Goal: Information Seeking & Learning: Learn about a topic

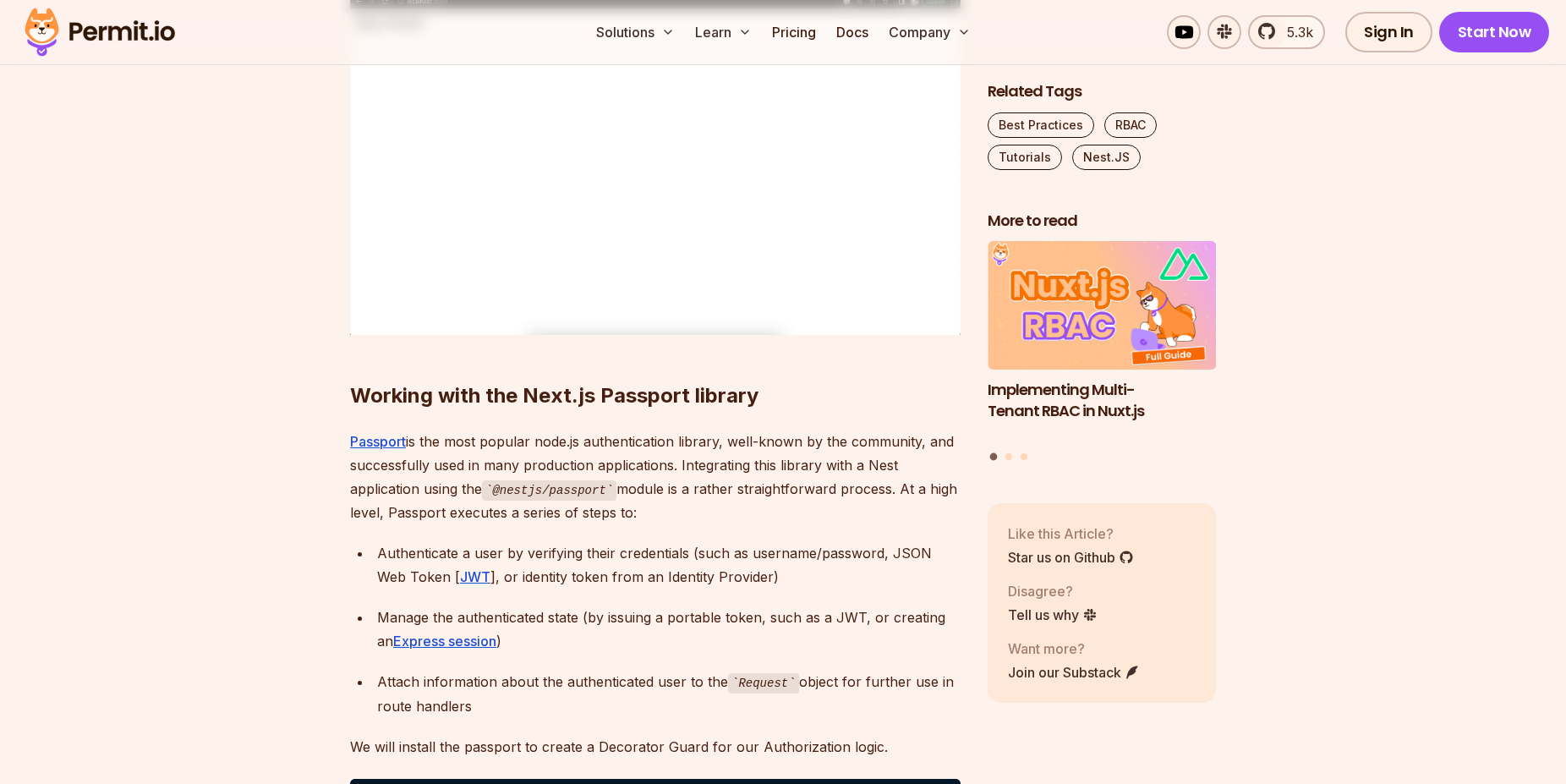
scroll to position [2587, 0]
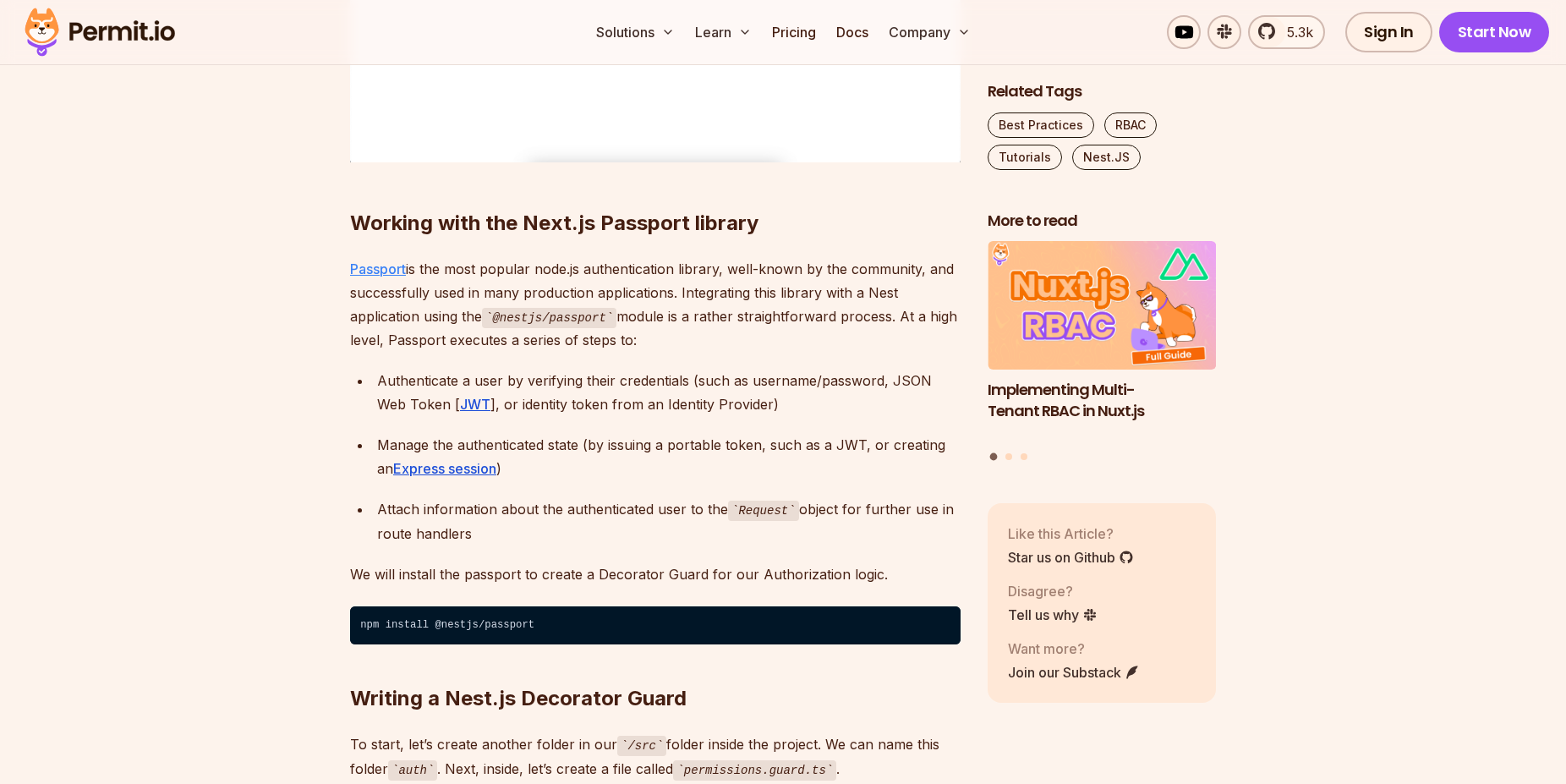
drag, startPoint x: 449, startPoint y: 307, endPoint x: 394, endPoint y: 269, distance: 66.9
click at [394, 269] on p "Passport is the most popular node.js authentication library, well-known by the …" at bounding box center [656, 305] width 611 height 96
click at [838, 349] on p "Passport is the most popular node.js authentication library, well-known by the …" at bounding box center [656, 305] width 611 height 96
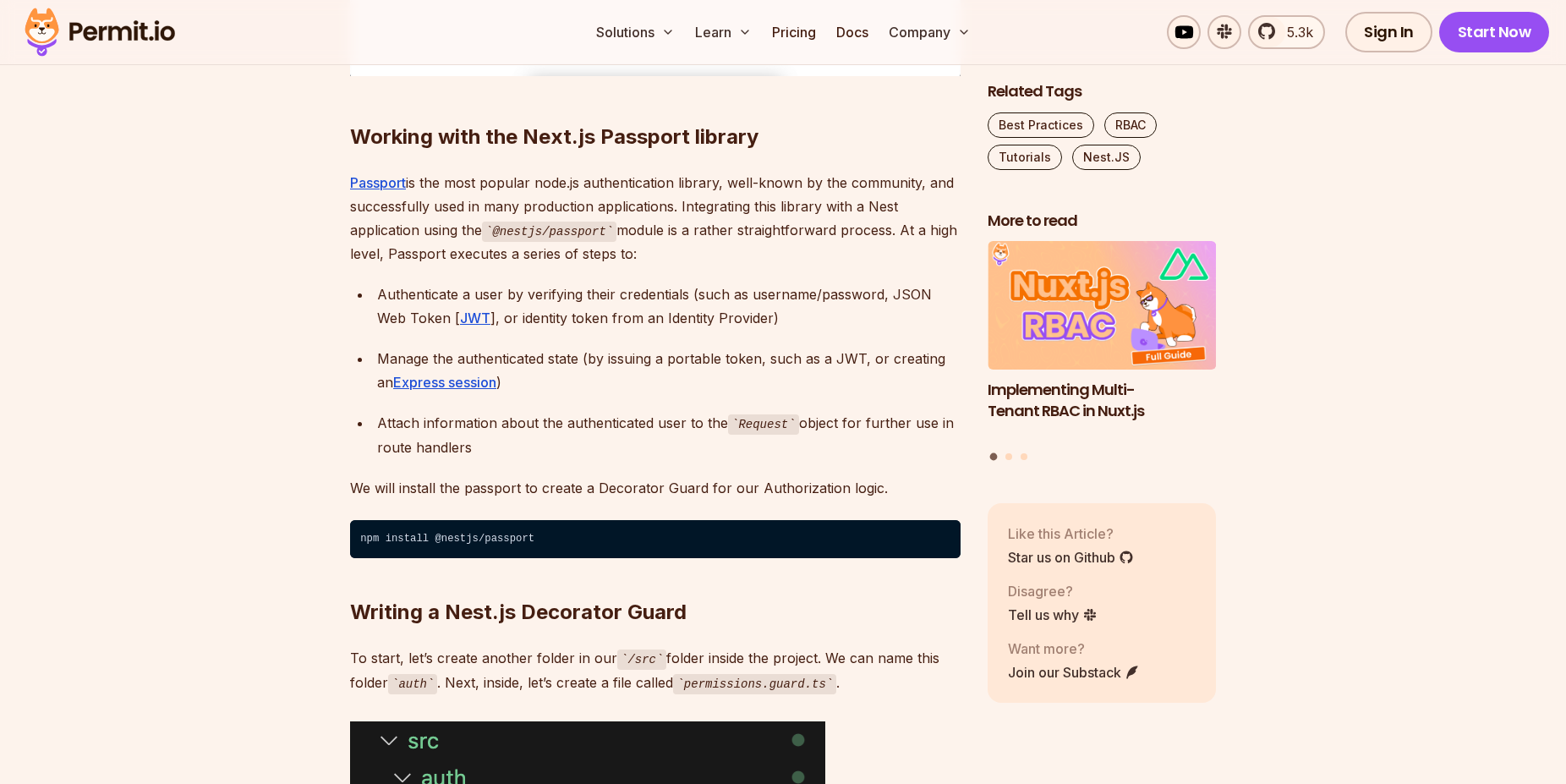
scroll to position [2845, 0]
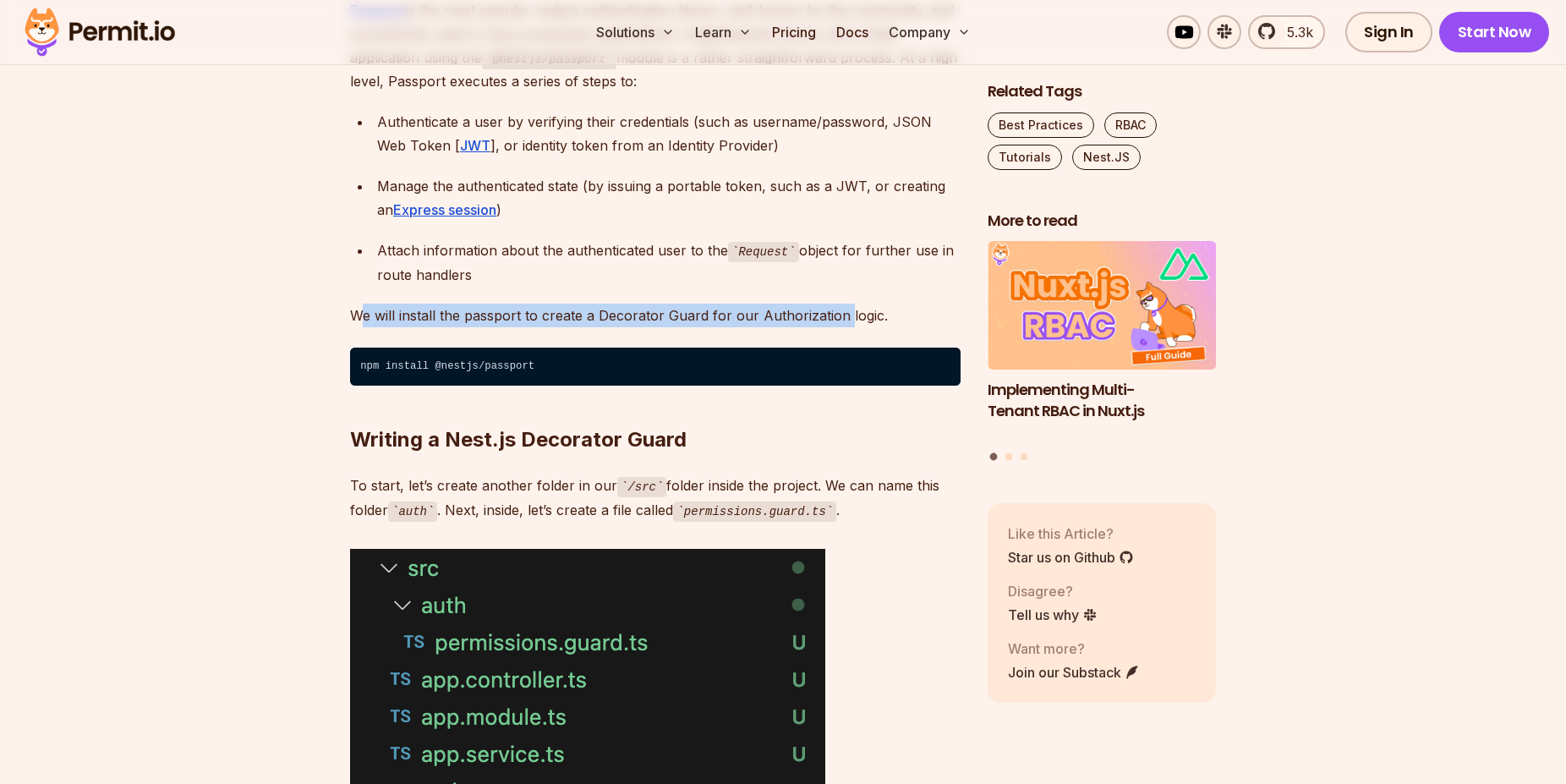
drag, startPoint x: 356, startPoint y: 313, endPoint x: 890, endPoint y: 318, distance: 534.0
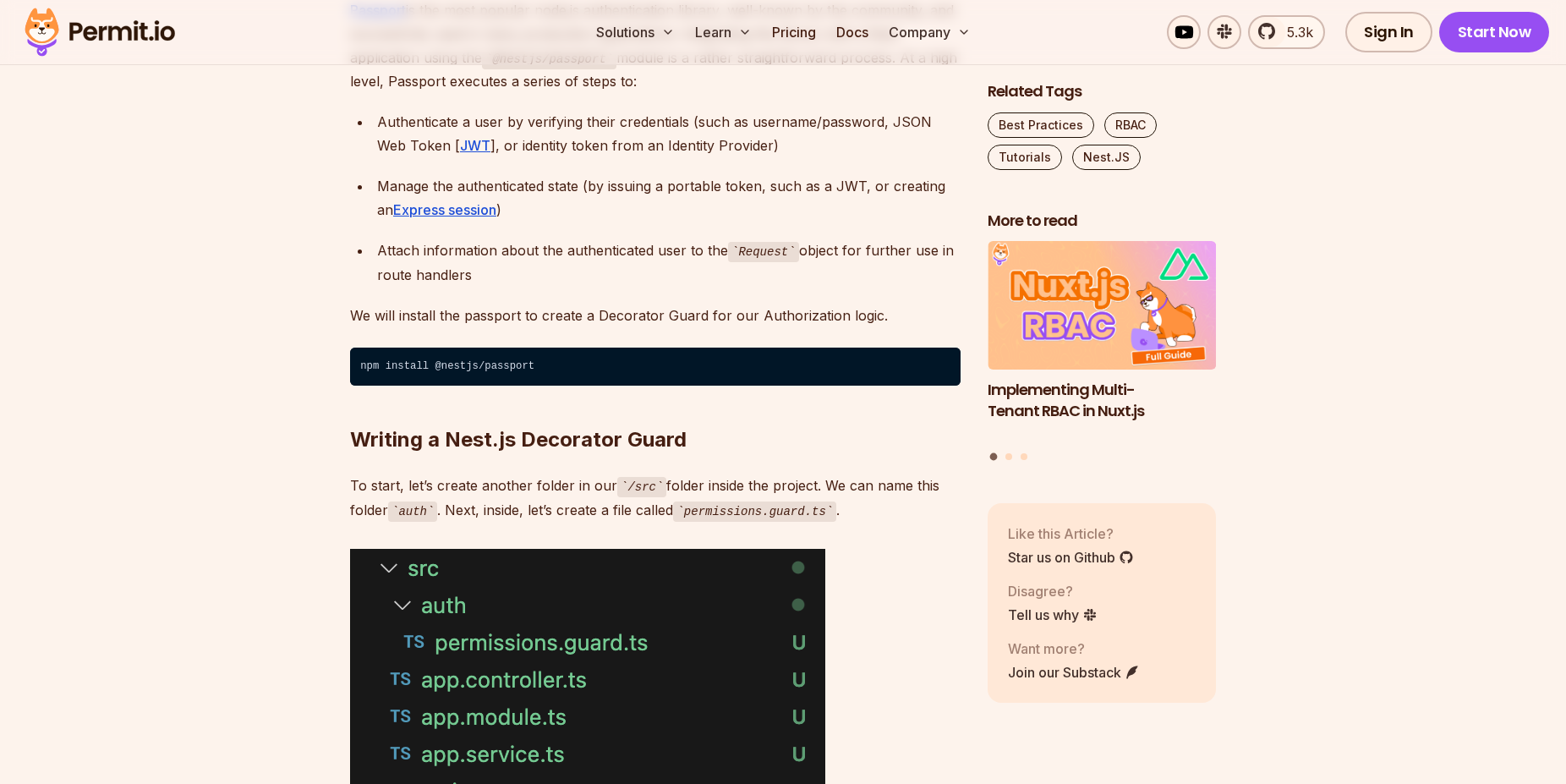
click at [890, 318] on p "We will install the passport to create a Decorator Guard for our Authorization …" at bounding box center [656, 315] width 611 height 23
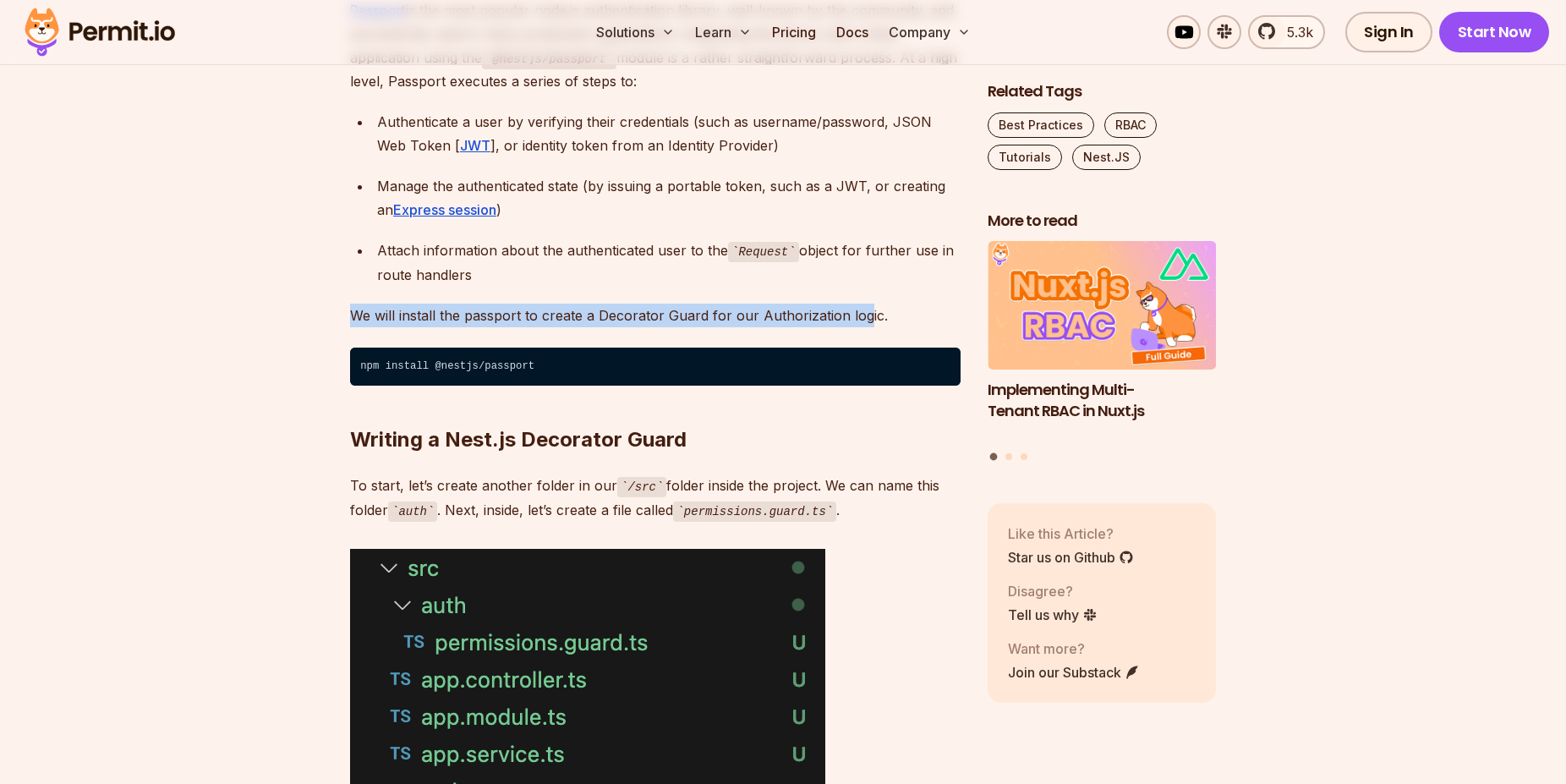
drag, startPoint x: 617, startPoint y: 309, endPoint x: 334, endPoint y: 319, distance: 283.2
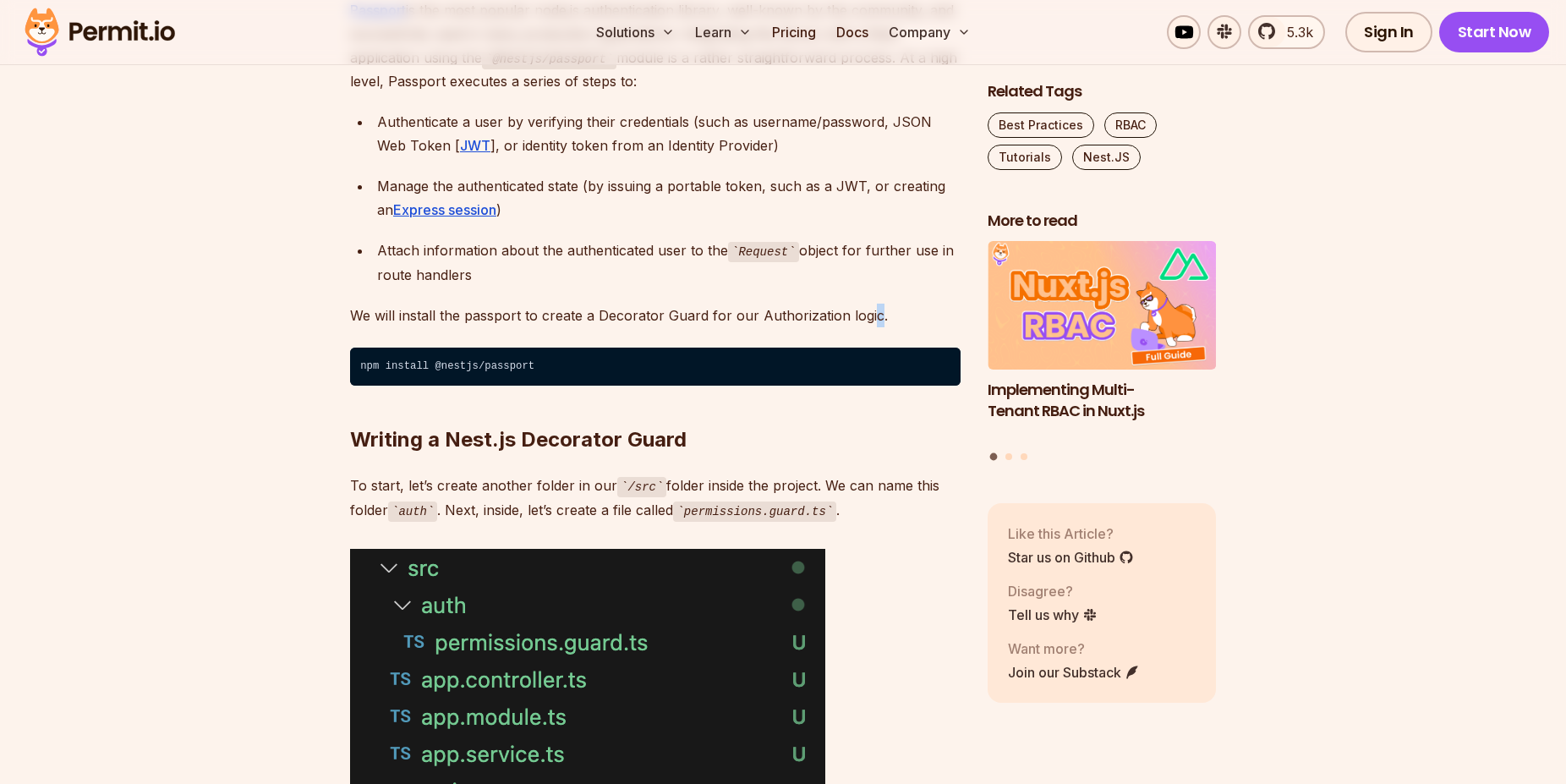
drag, startPoint x: 871, startPoint y: 305, endPoint x: 886, endPoint y: 296, distance: 17.5
click at [867, 305] on p "We will install the passport to create a Decorator Guard for our Authorization …" at bounding box center [656, 315] width 611 height 23
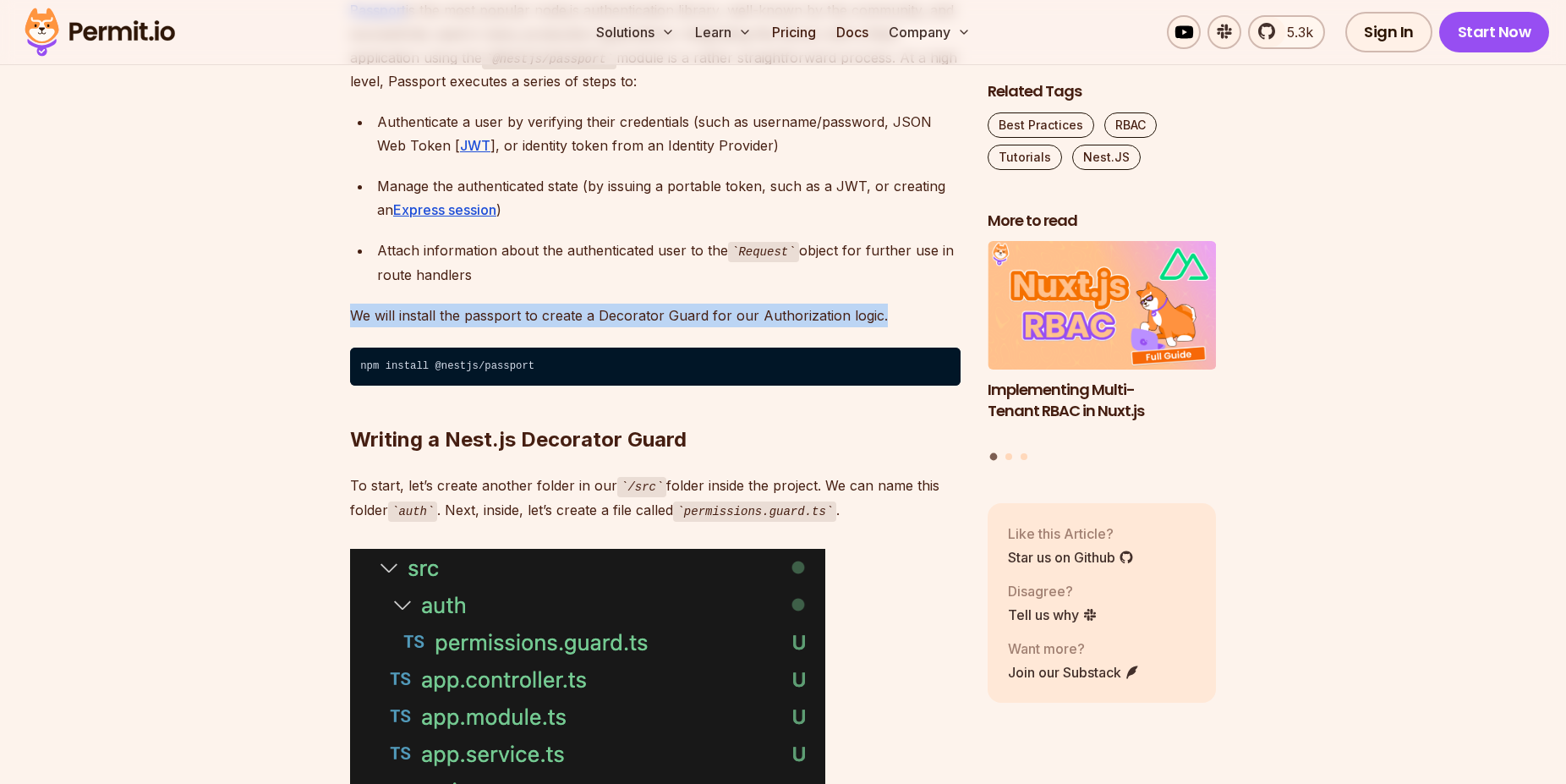
drag, startPoint x: 859, startPoint y: 312, endPoint x: 313, endPoint y: 307, distance: 546.0
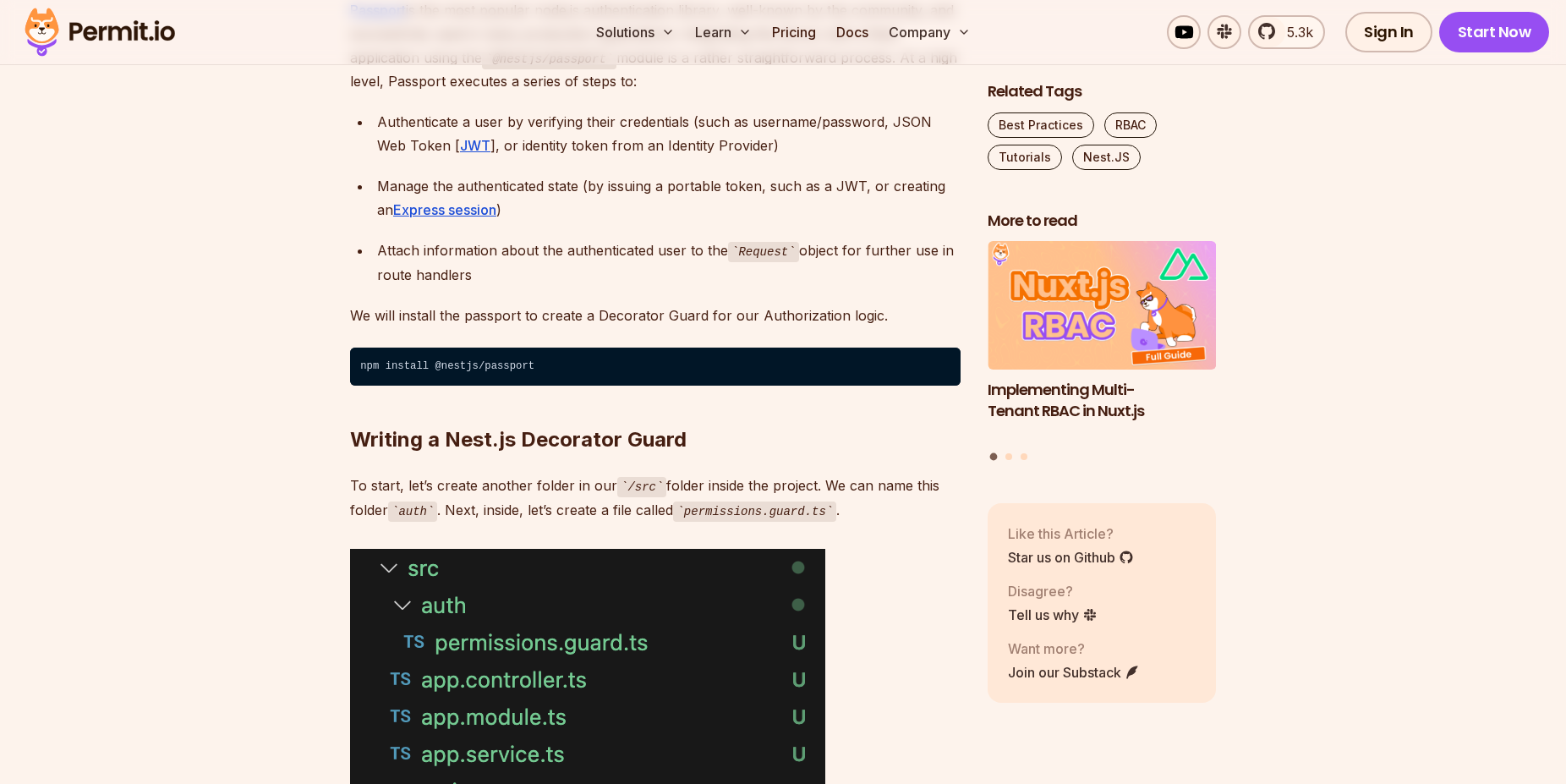
click at [892, 432] on h2 "Writing a Nest.js Decorator Guard" at bounding box center [656, 405] width 611 height 95
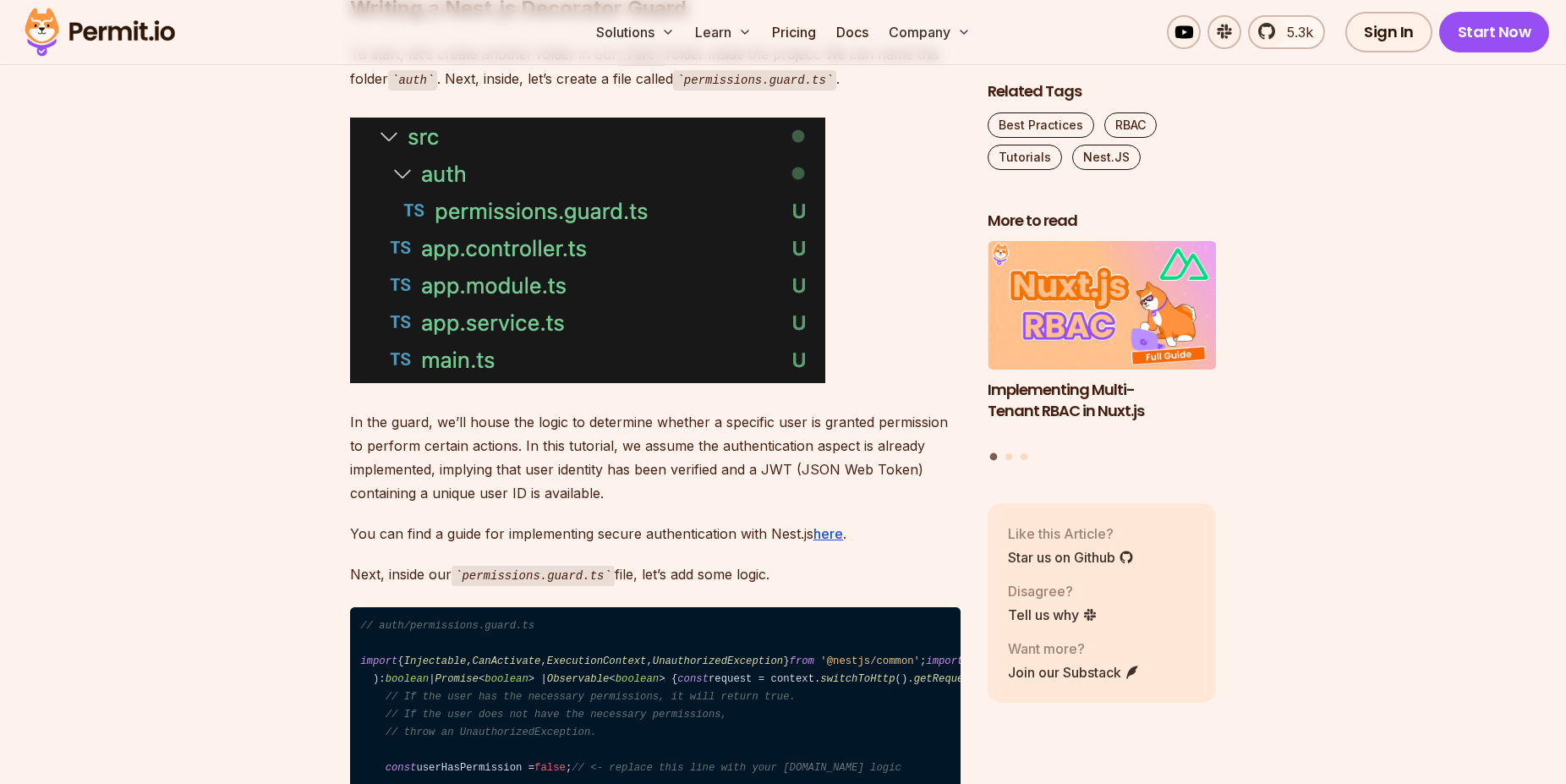
scroll to position [3449, 0]
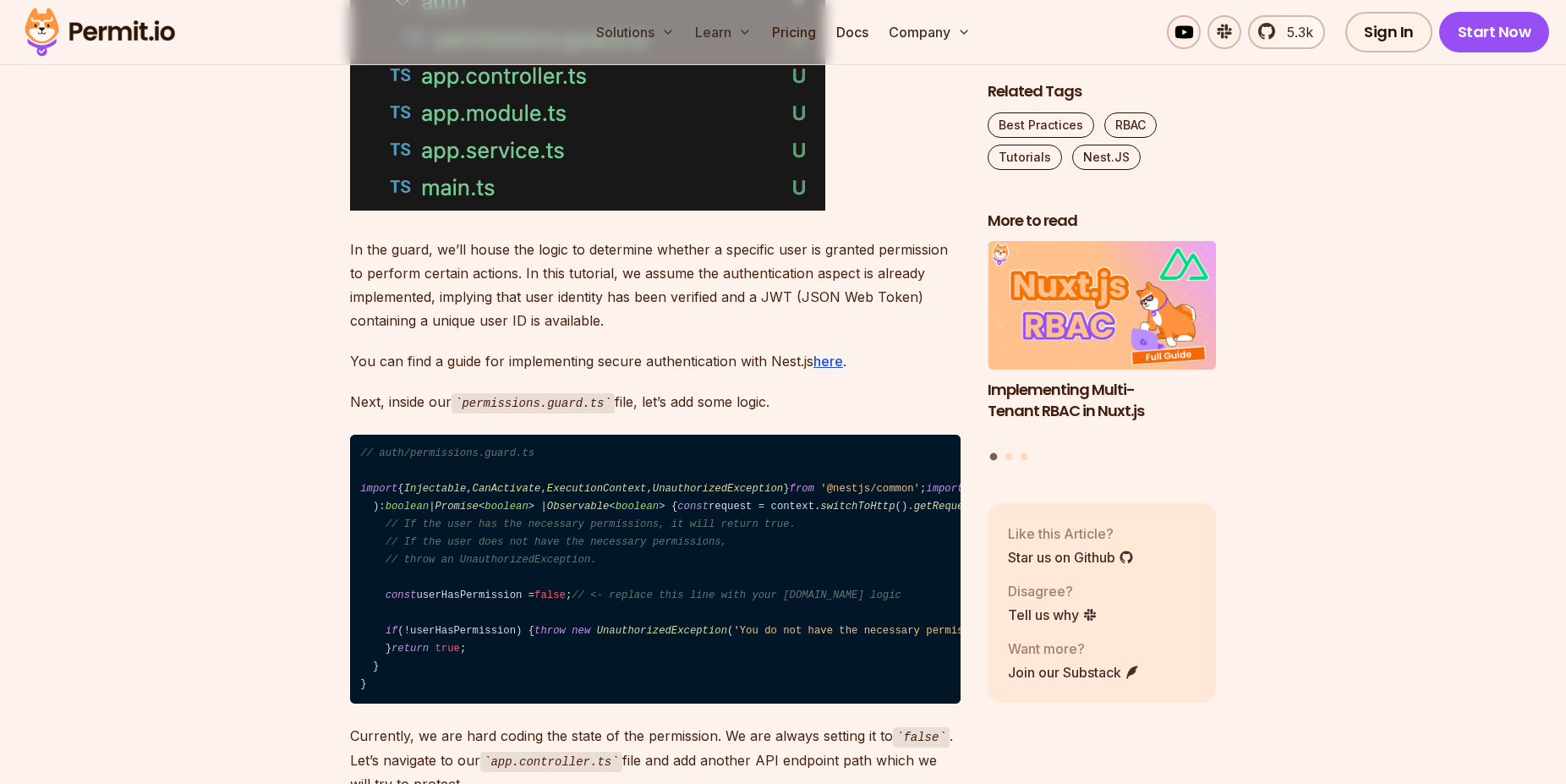
drag, startPoint x: 351, startPoint y: 244, endPoint x: 766, endPoint y: 406, distance: 445.5
click at [462, 318] on p "In the guard, we’ll house the logic to determine whether a specific user is gra…" at bounding box center [656, 285] width 611 height 95
drag, startPoint x: 363, startPoint y: 359, endPoint x: 900, endPoint y: 363, distance: 537.0
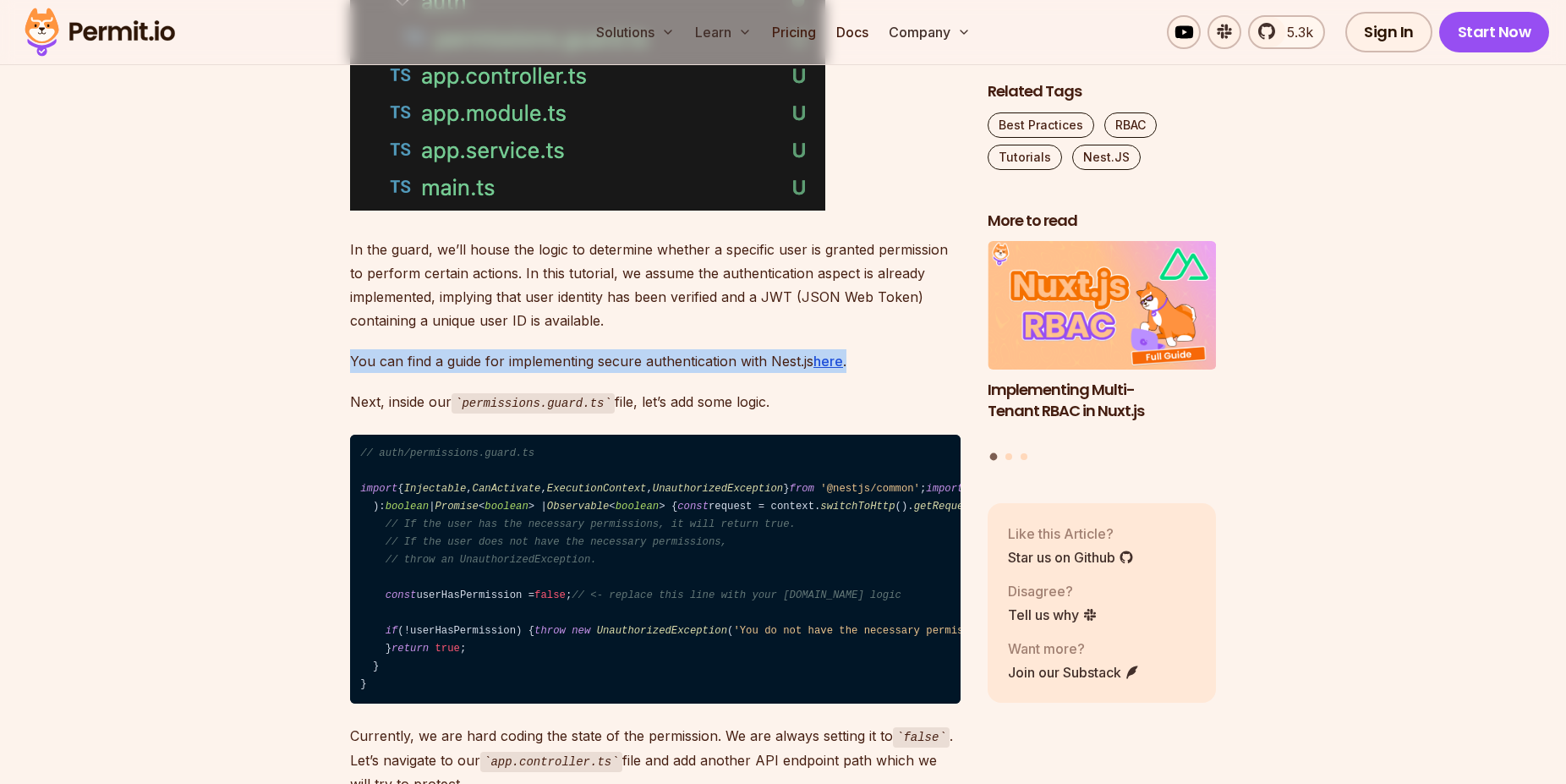
click at [582, 356] on p "You can find a guide for implementing secure authentication with Nest.js here ." at bounding box center [656, 361] width 611 height 23
drag, startPoint x: 654, startPoint y: 397, endPoint x: 285, endPoint y: 410, distance: 369.2
click at [918, 390] on p "Next, inside our permissions.guard.ts file, let’s add some logic." at bounding box center [656, 401] width 611 height 24
click at [703, 356] on p "You can find a guide for implementing secure authentication with Nest.js here ." at bounding box center [656, 361] width 611 height 23
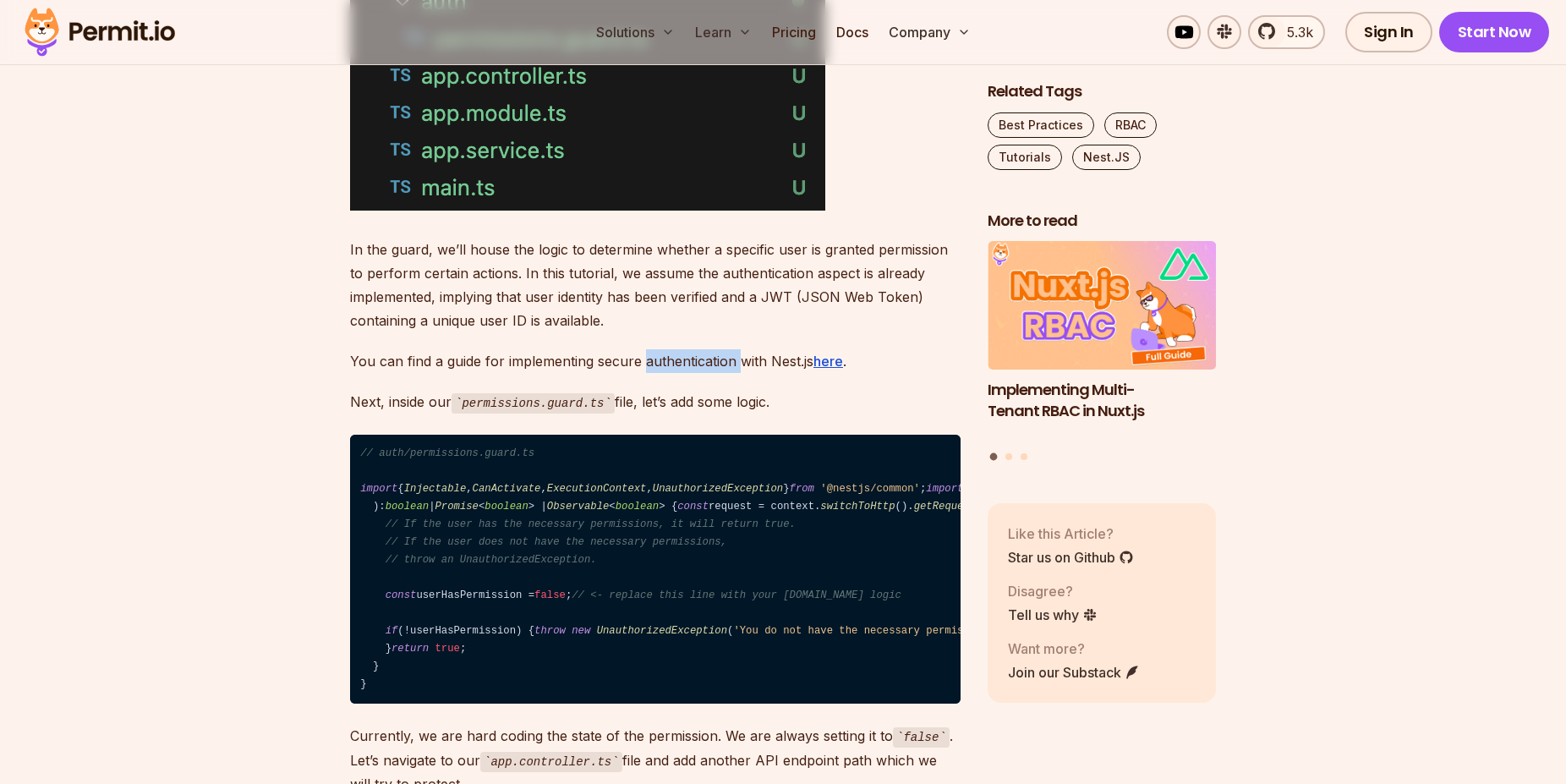
click at [703, 356] on p "You can find a guide for implementing secure authentication with Nest.js here ." at bounding box center [656, 361] width 611 height 23
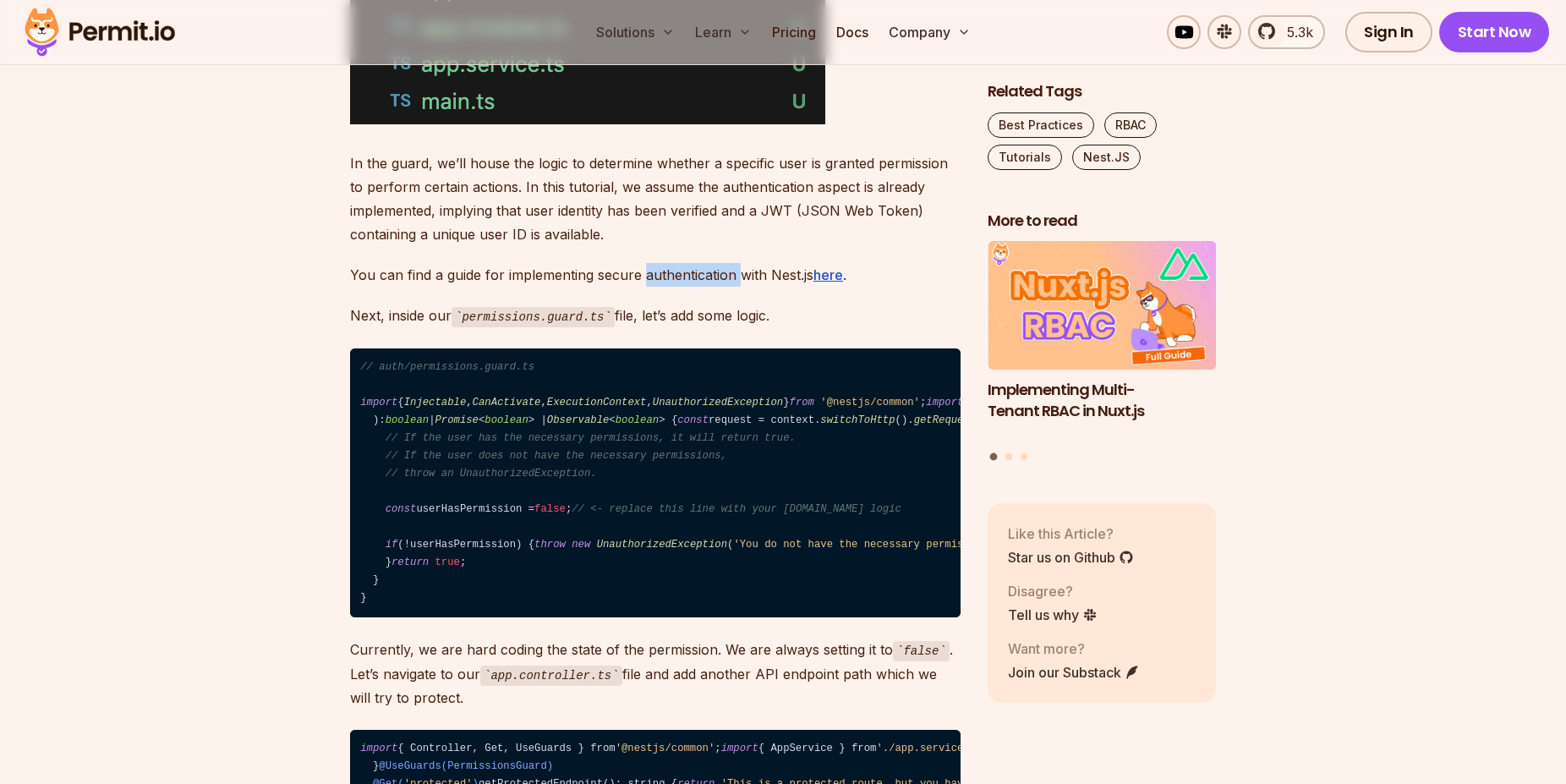
scroll to position [3621, 0]
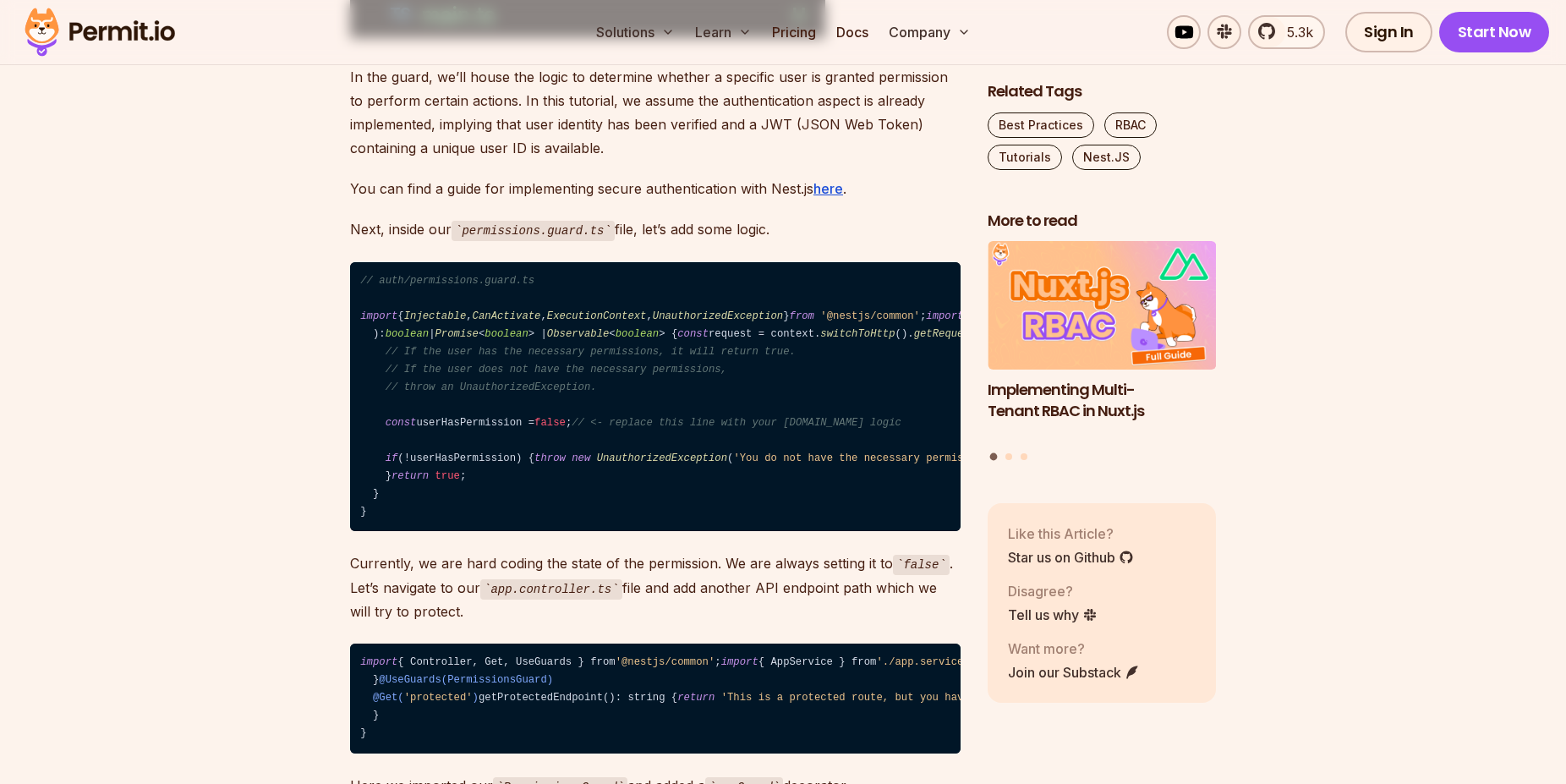
click at [471, 344] on code "// auth/permissions.guard.ts import { Injectable , CanActivate , ExecutionConte…" at bounding box center [656, 397] width 611 height 270
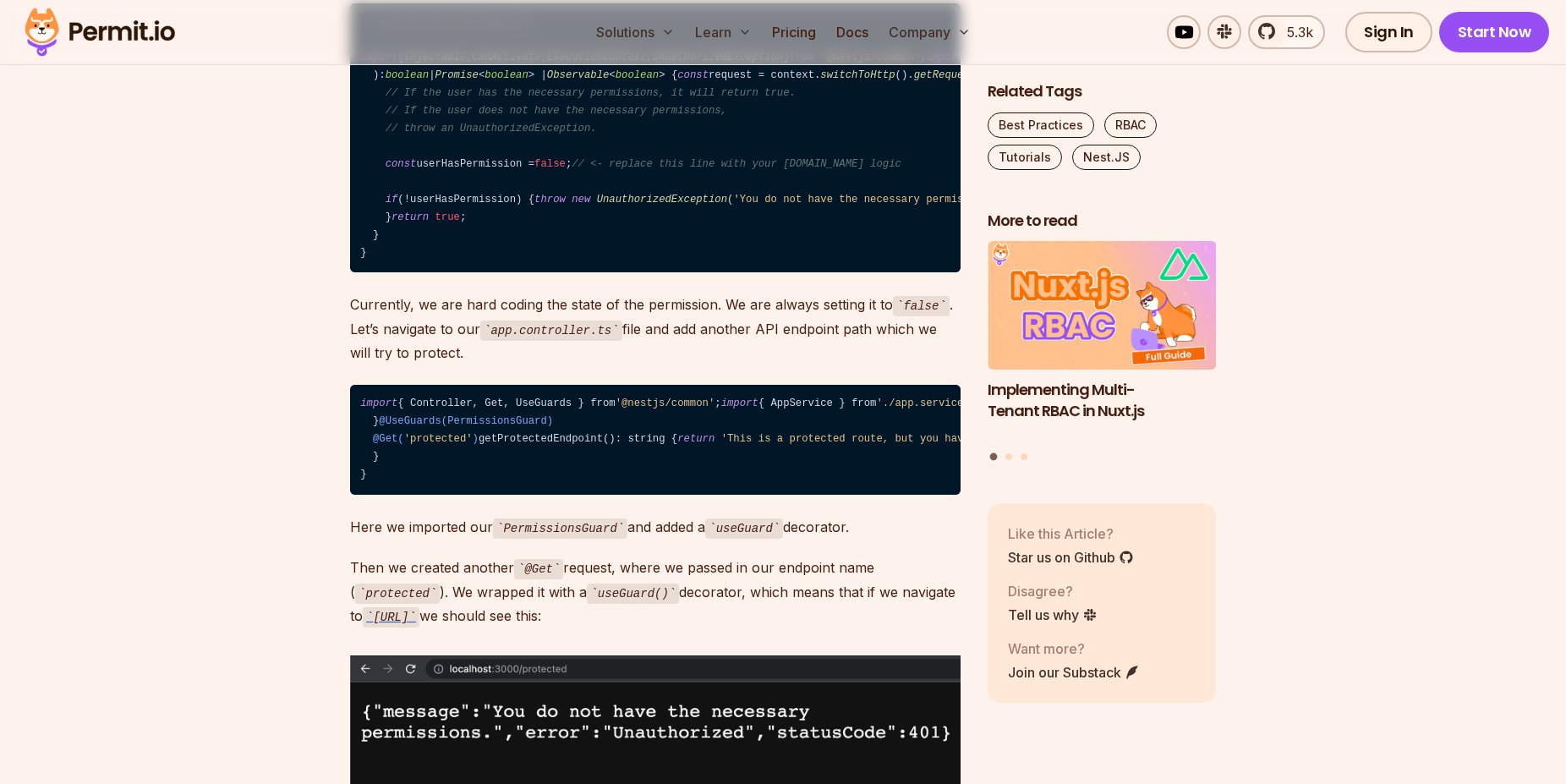
scroll to position [3966, 0]
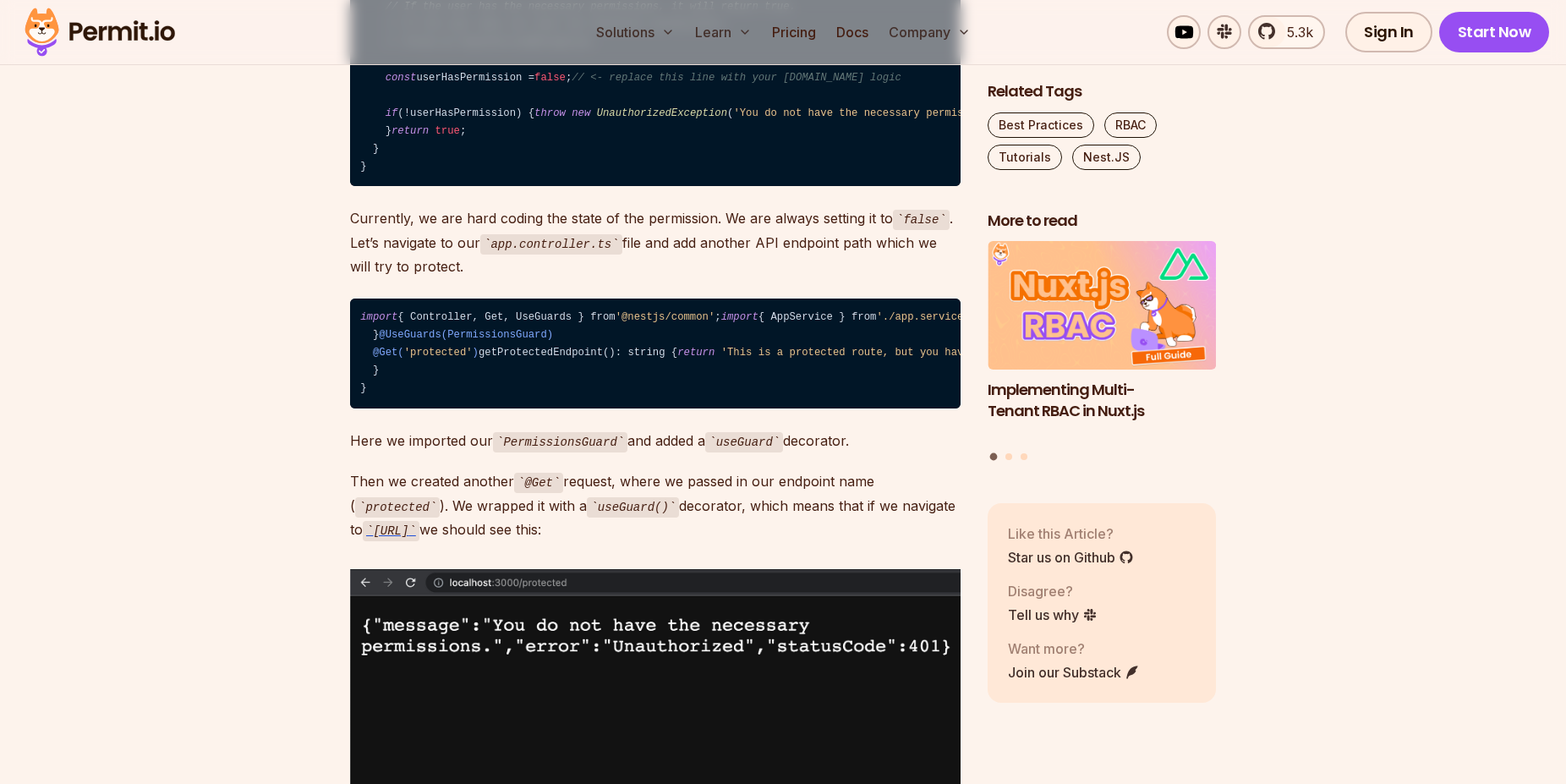
drag, startPoint x: 447, startPoint y: 460, endPoint x: 359, endPoint y: 415, distance: 98.8
click at [363, 278] on p "Currently, we are hard coding the state of the permission. We are always settin…" at bounding box center [656, 242] width 611 height 71
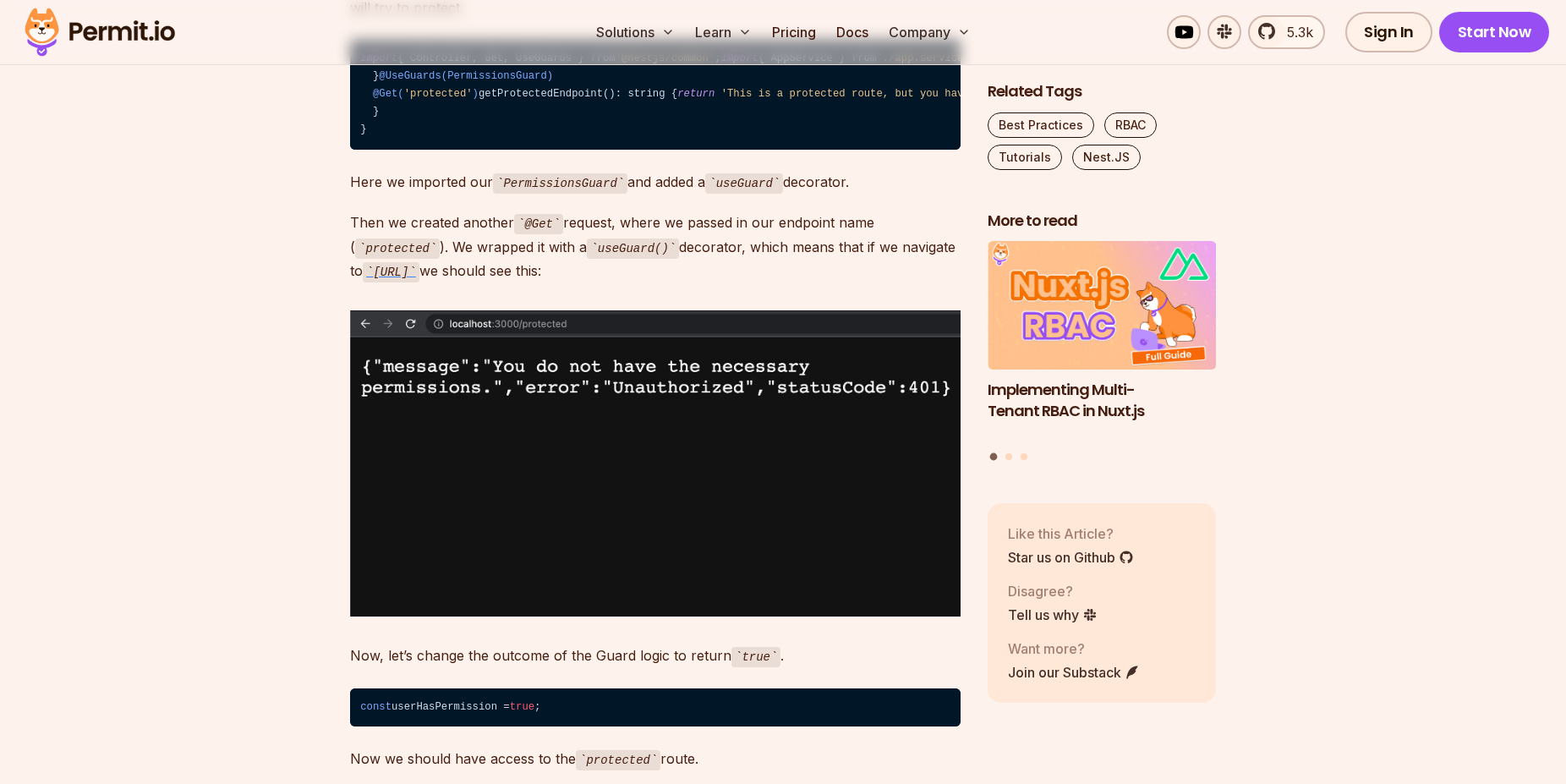
scroll to position [4570, 0]
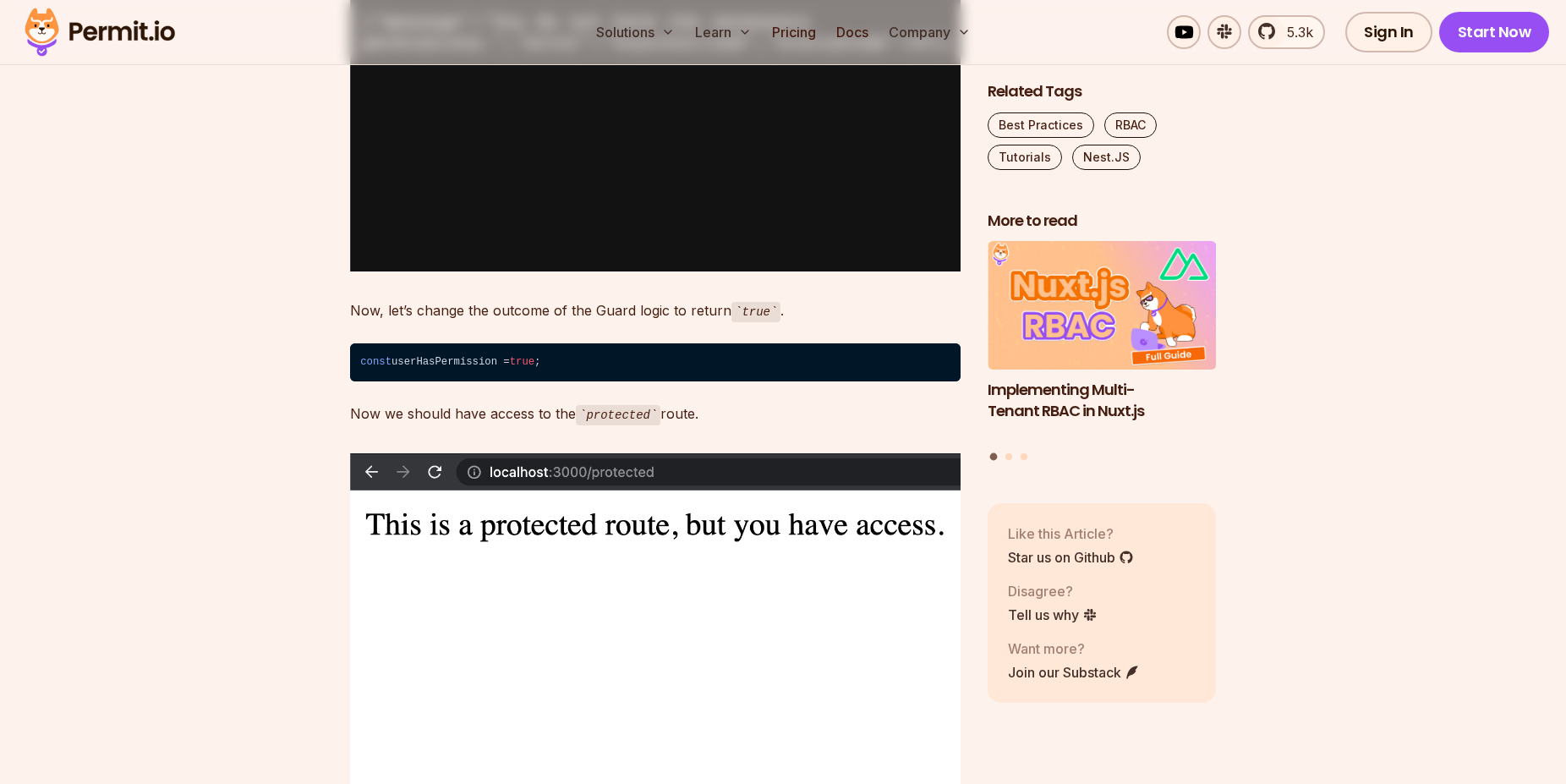
drag, startPoint x: 348, startPoint y: 291, endPoint x: 860, endPoint y: 300, distance: 512.1
drag, startPoint x: 742, startPoint y: 377, endPoint x: 336, endPoint y: 331, distance: 408.6
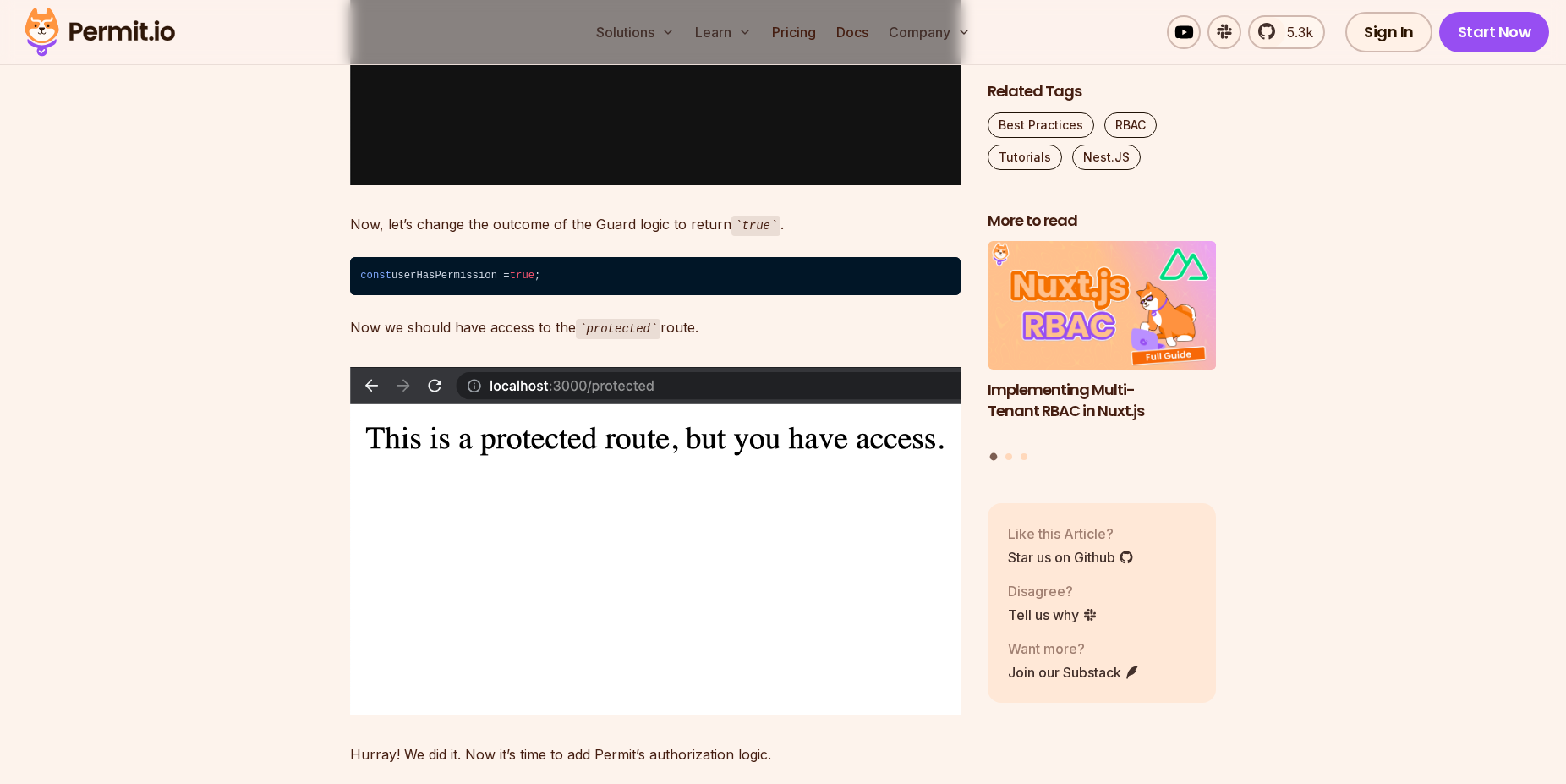
scroll to position [4914, 0]
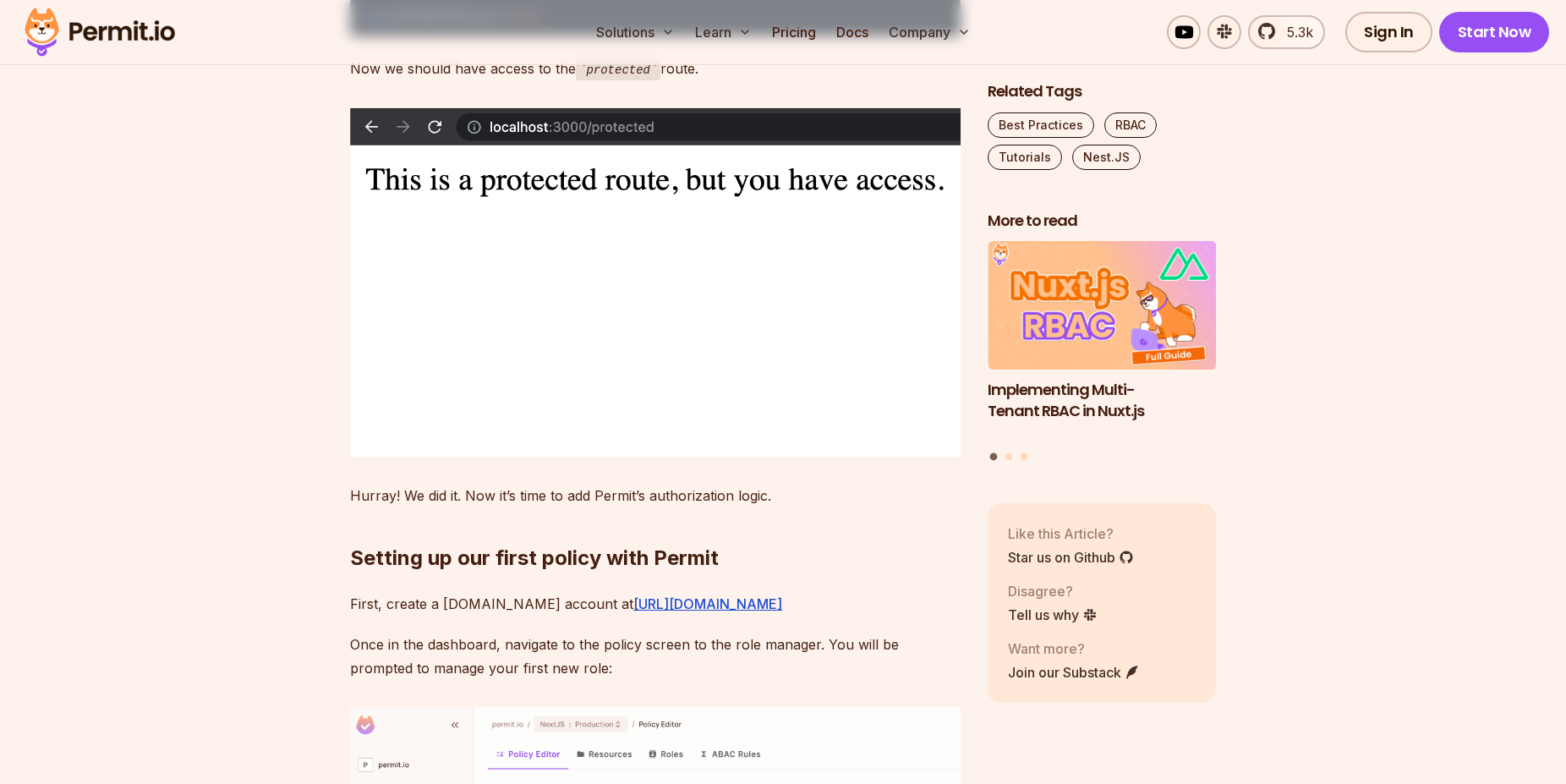
click at [443, 37] on code "const userHasPermission = true ;" at bounding box center [656, 18] width 611 height 39
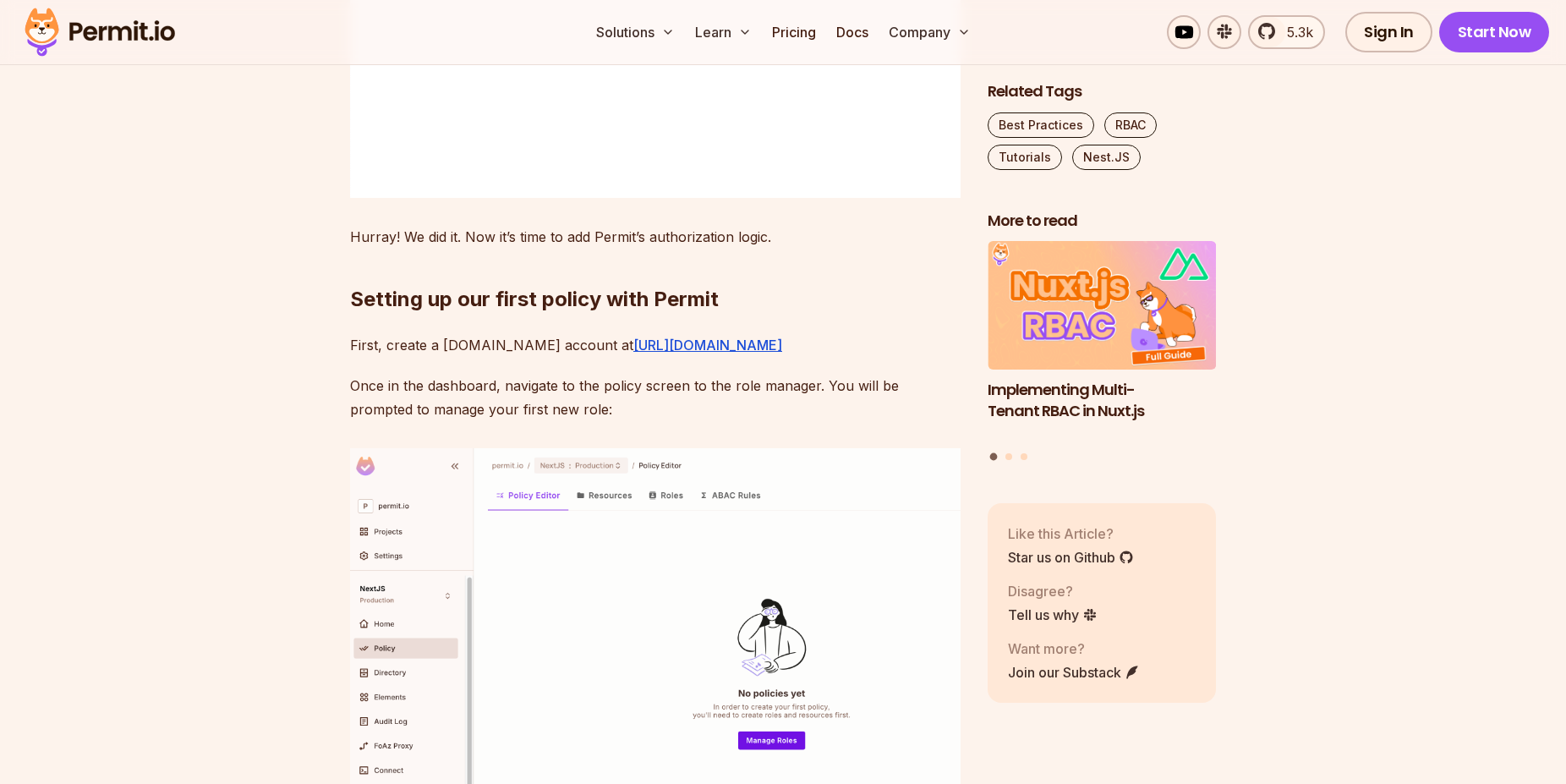
scroll to position [5691, 0]
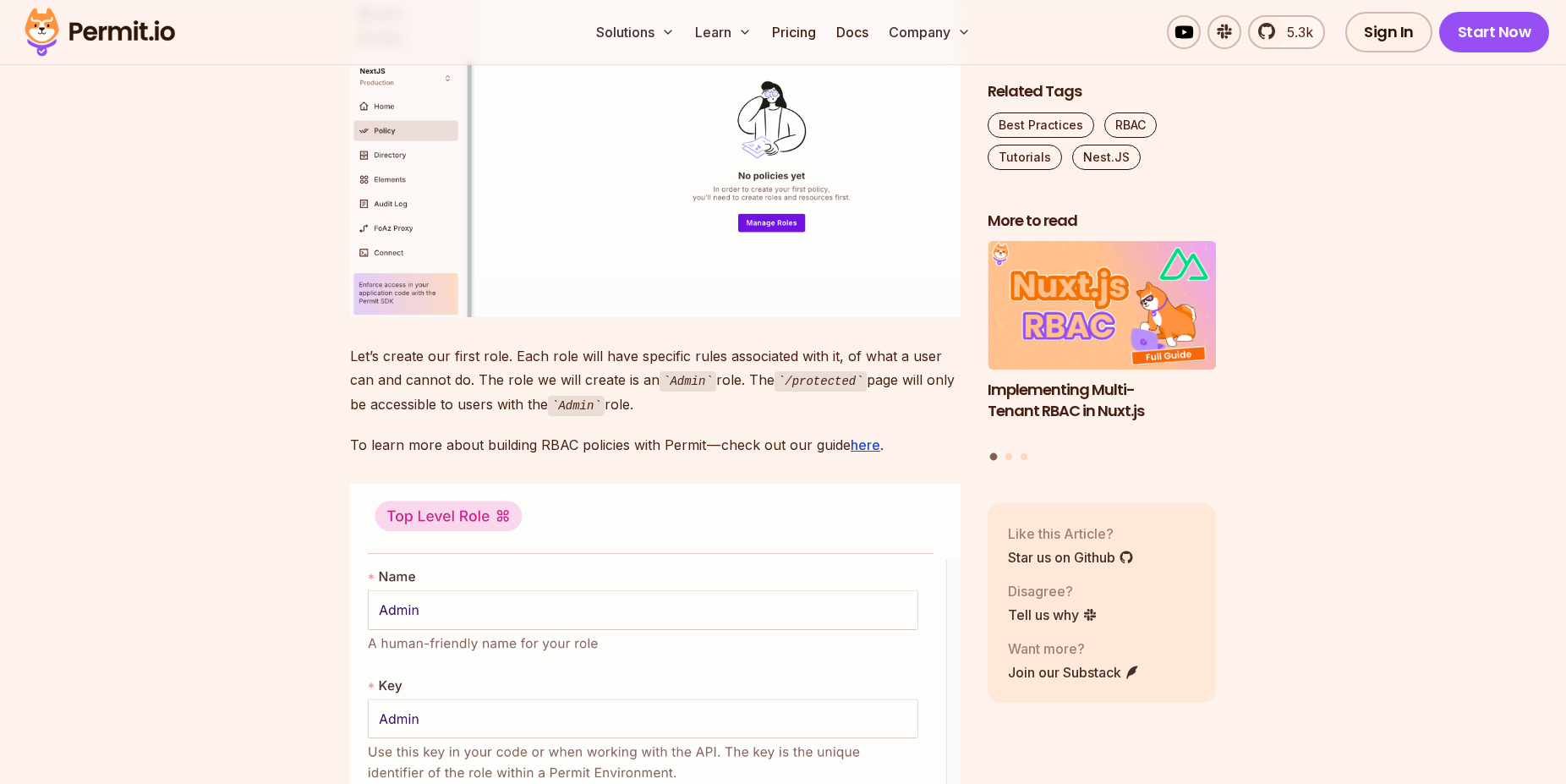
drag, startPoint x: 358, startPoint y: 238, endPoint x: 815, endPoint y: 262, distance: 457.6
drag, startPoint x: 758, startPoint y: 228, endPoint x: 346, endPoint y: 213, distance: 412.3
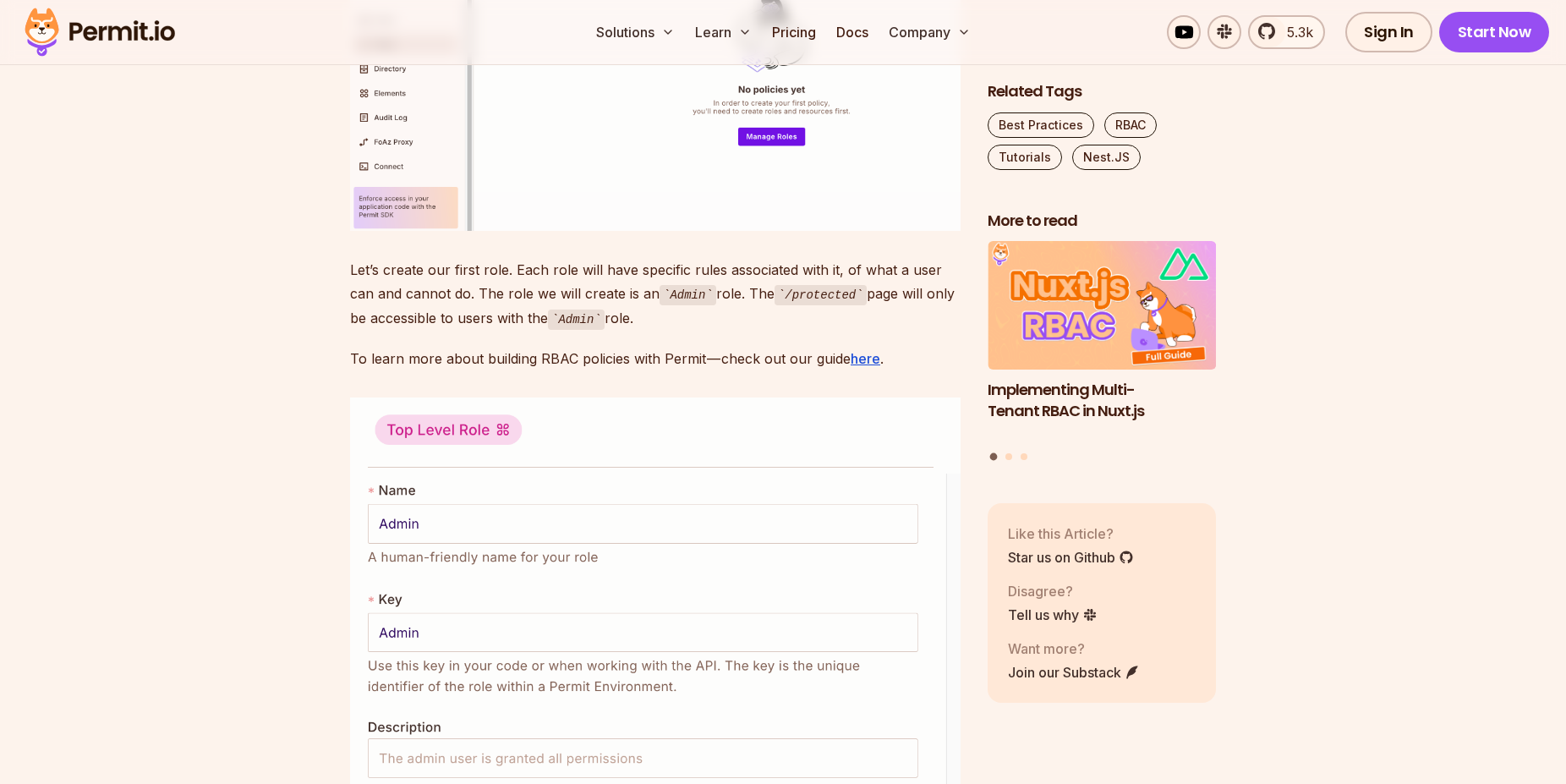
drag, startPoint x: 568, startPoint y: 265, endPoint x: 353, endPoint y: 244, distance: 216.0
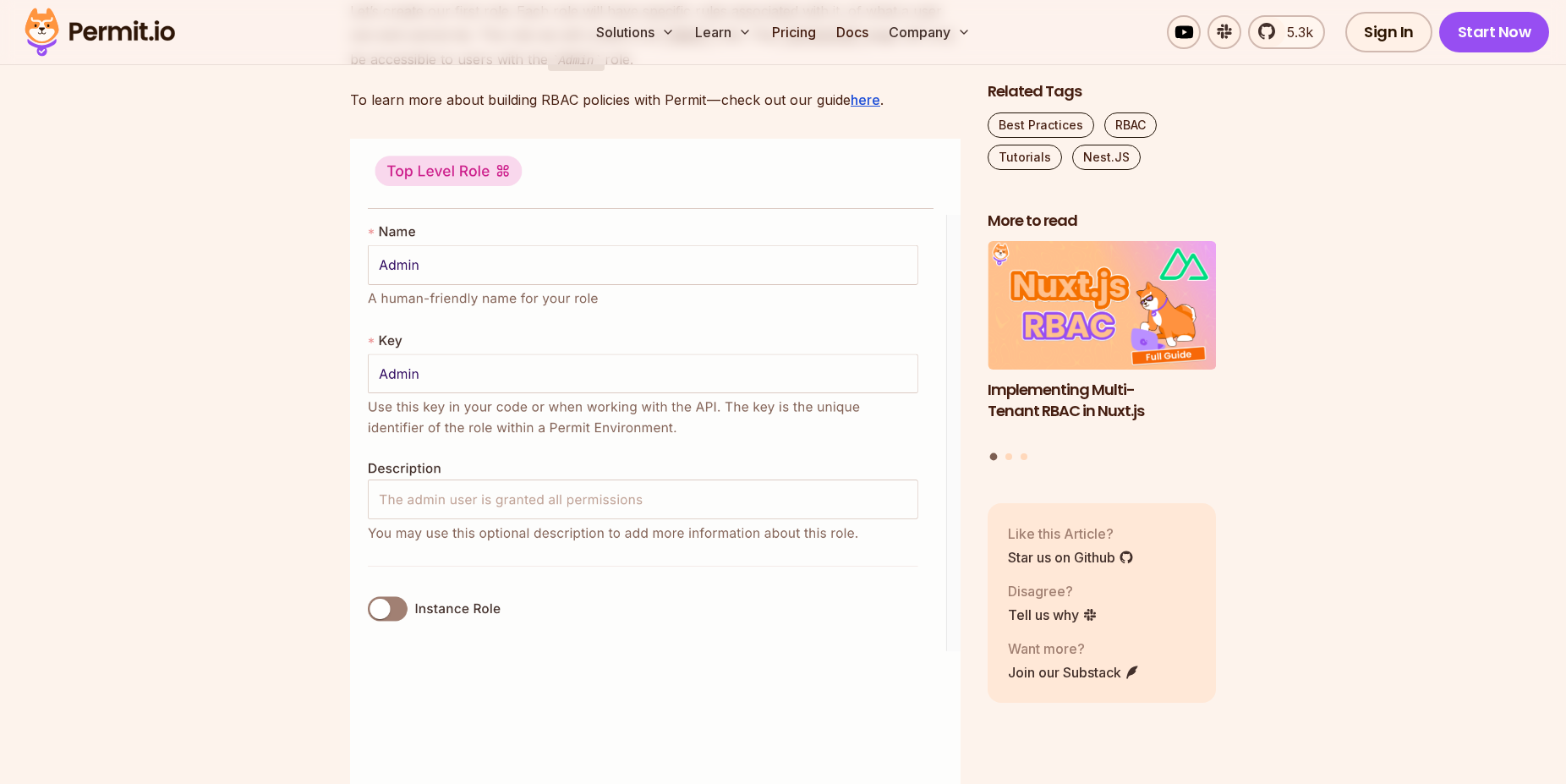
scroll to position [6295, 0]
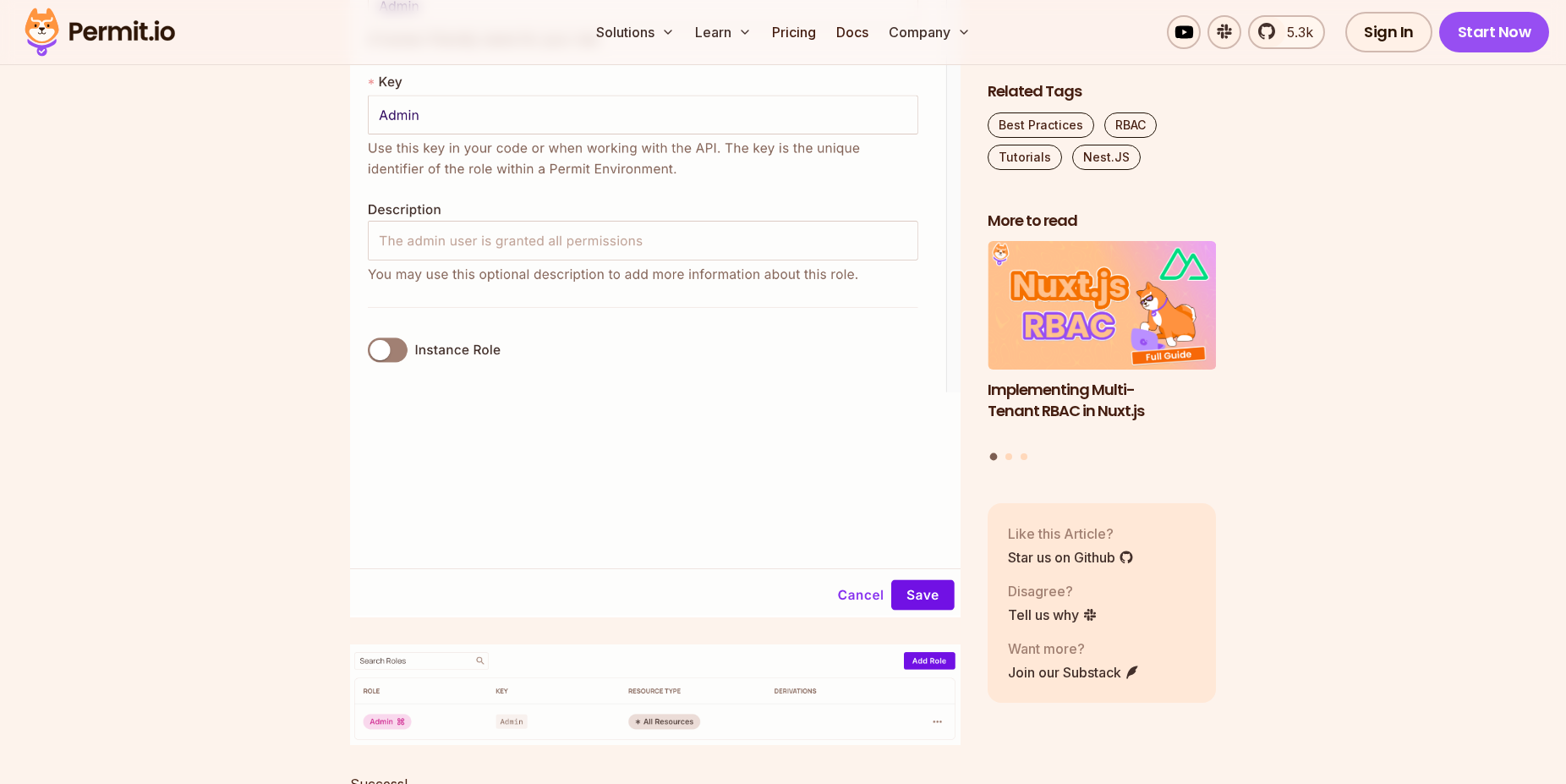
drag, startPoint x: 338, startPoint y: 295, endPoint x: 839, endPoint y: 286, distance: 501.1
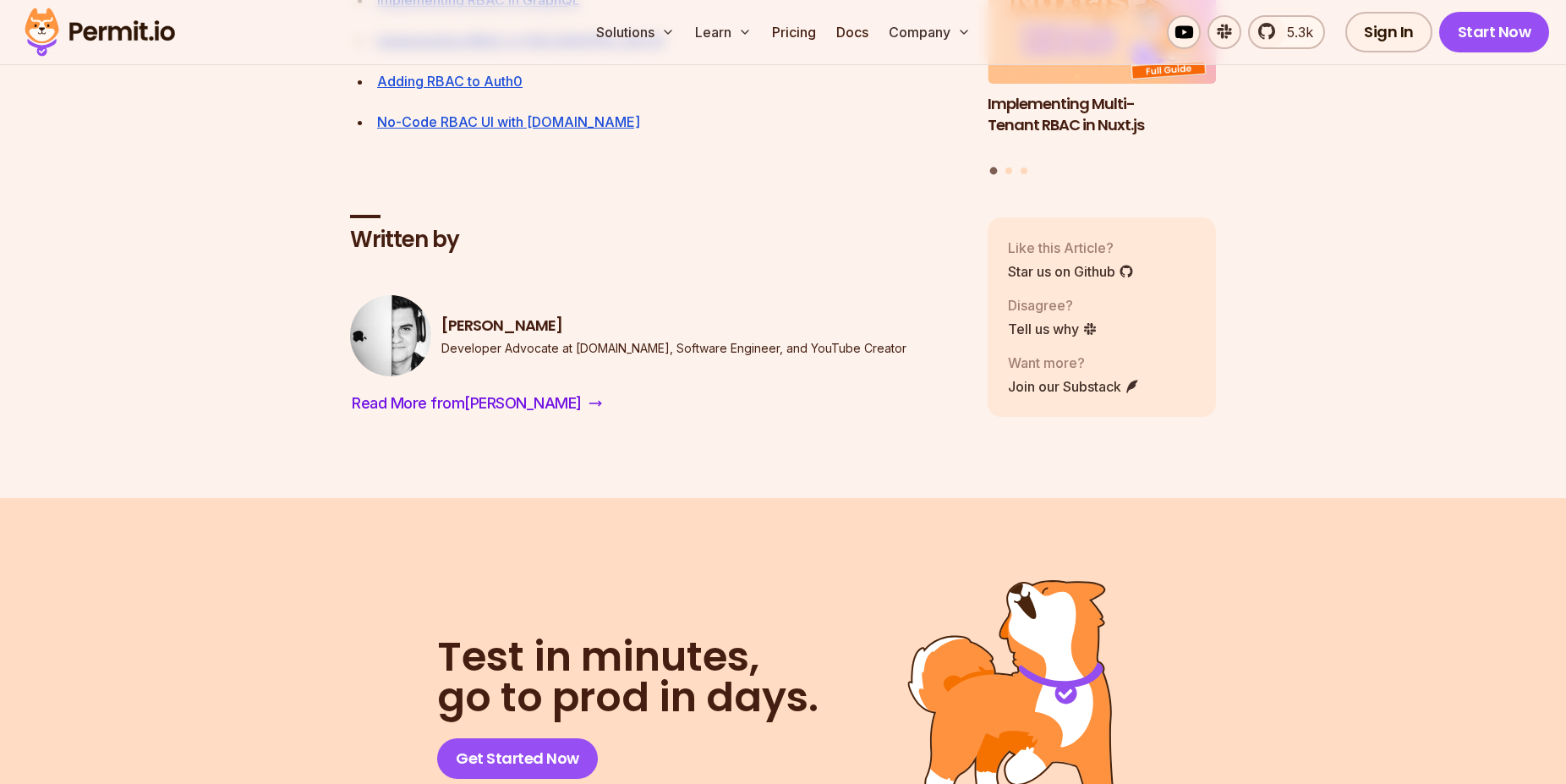
scroll to position [15213, 0]
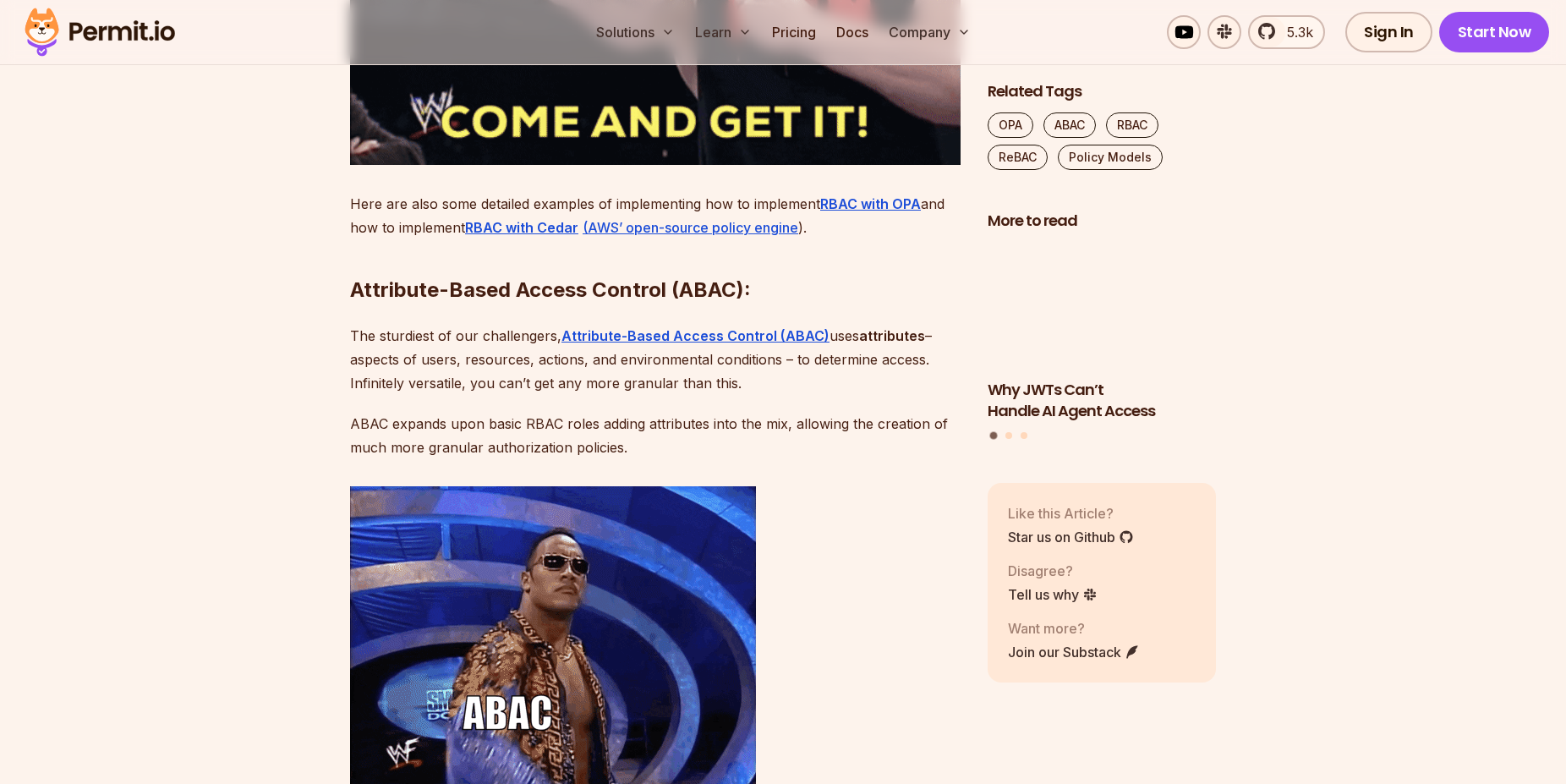
scroll to position [3794, 0]
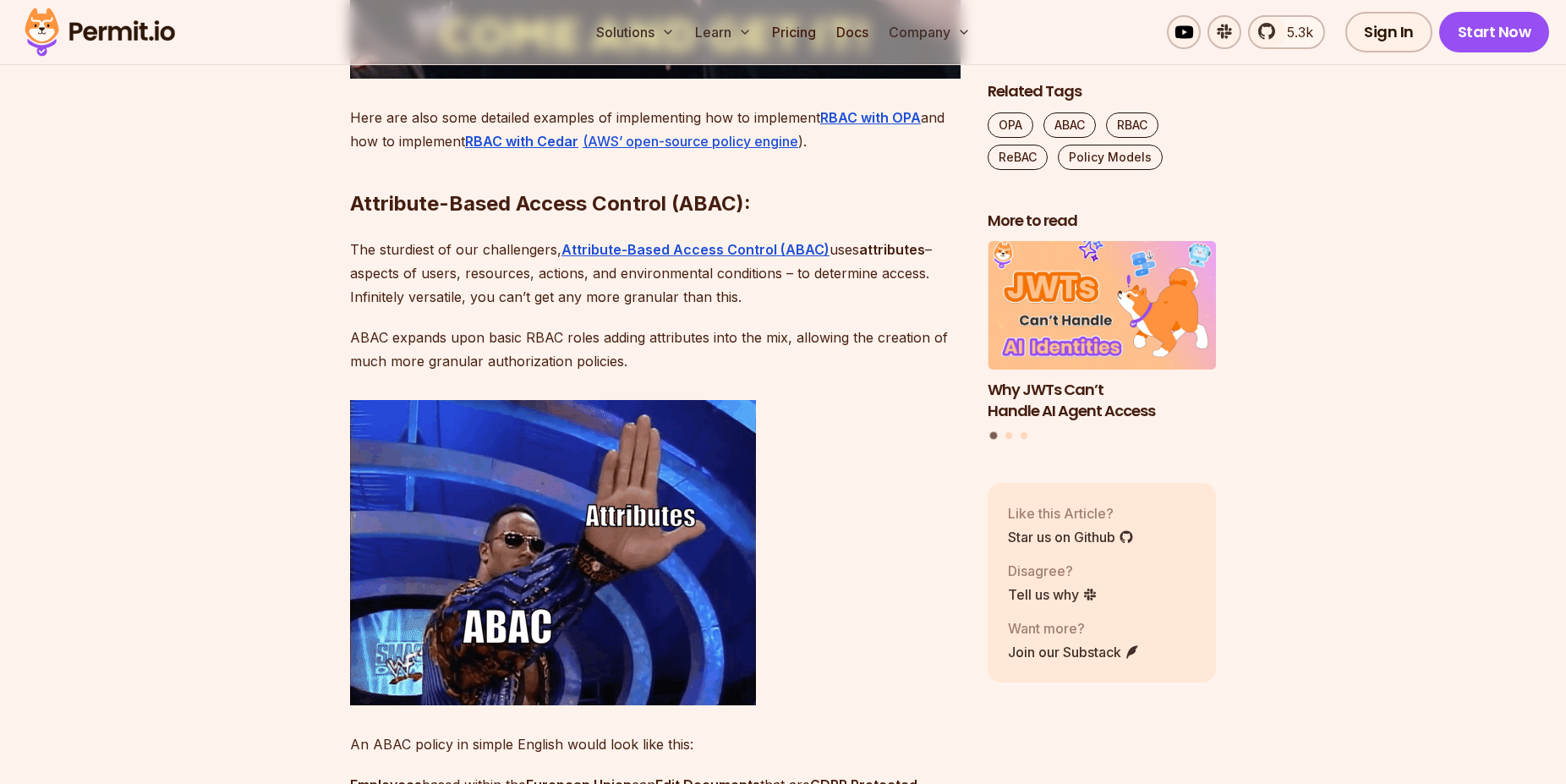
drag, startPoint x: 628, startPoint y: 414, endPoint x: 346, endPoint y: 319, distance: 297.6
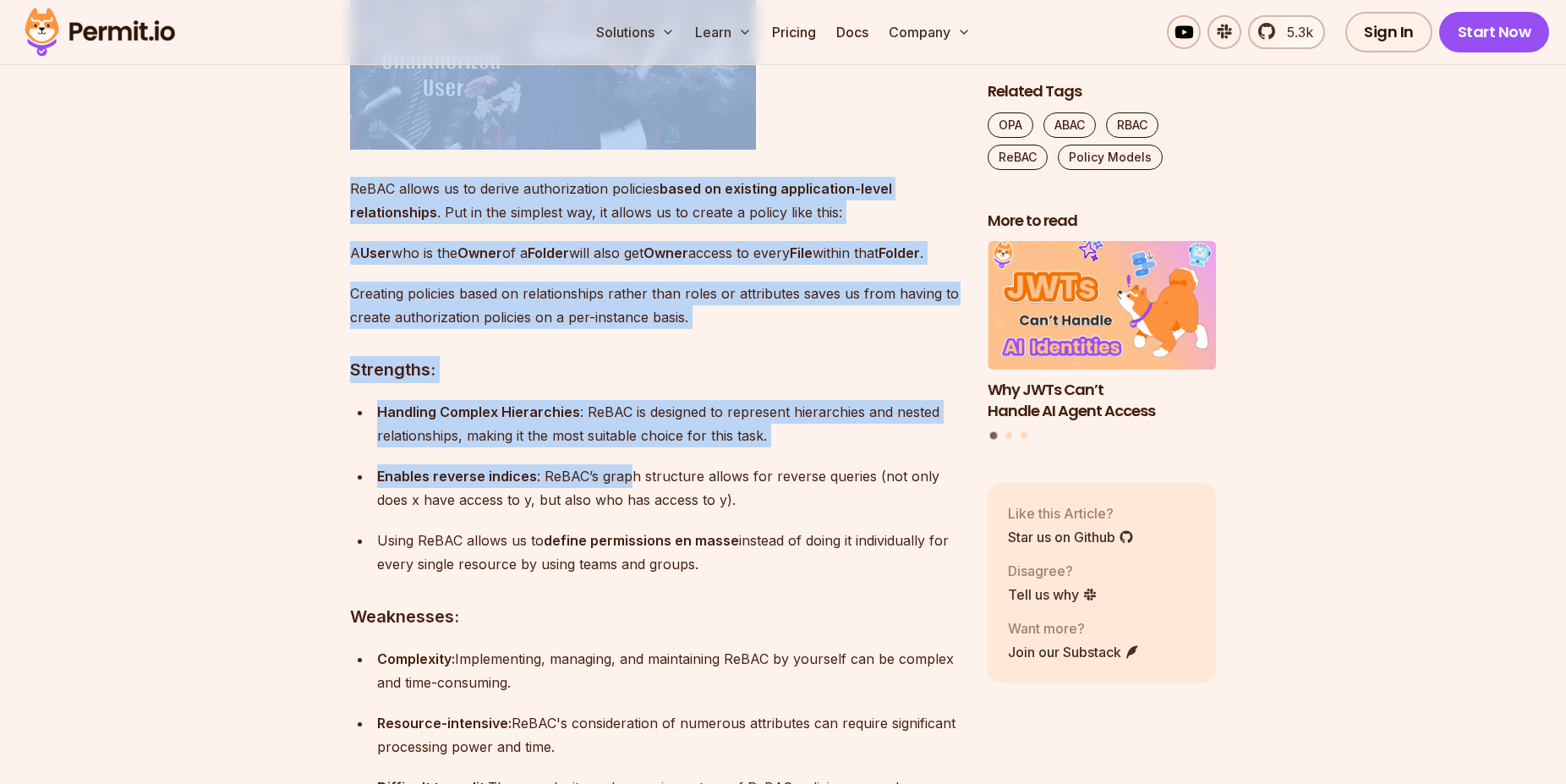
scroll to position [6381, 0]
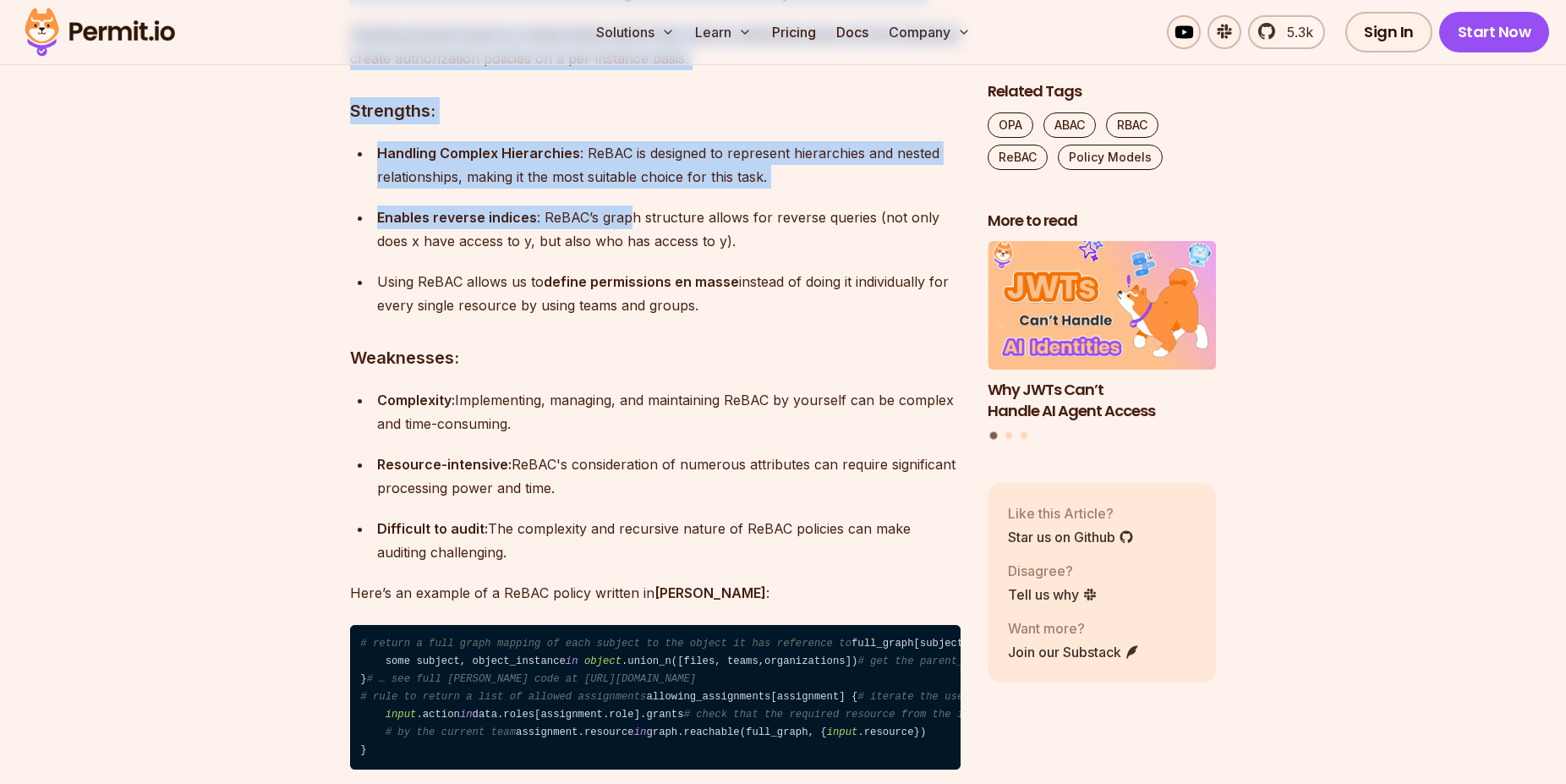
drag, startPoint x: 351, startPoint y: 126, endPoint x: 711, endPoint y: 354, distance: 426.1
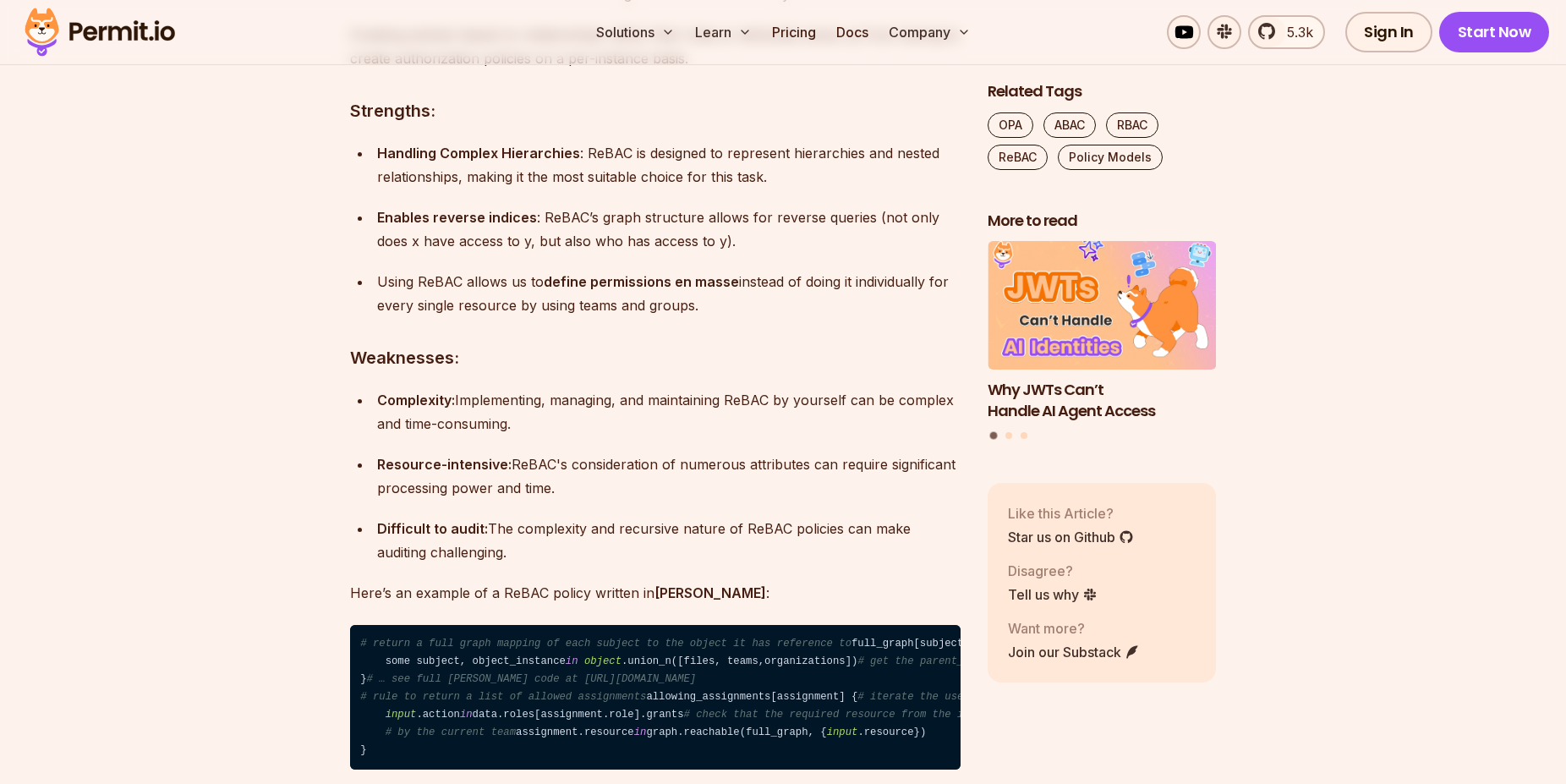
click at [478, 124] on h3 "Strengths:" at bounding box center [656, 111] width 611 height 27
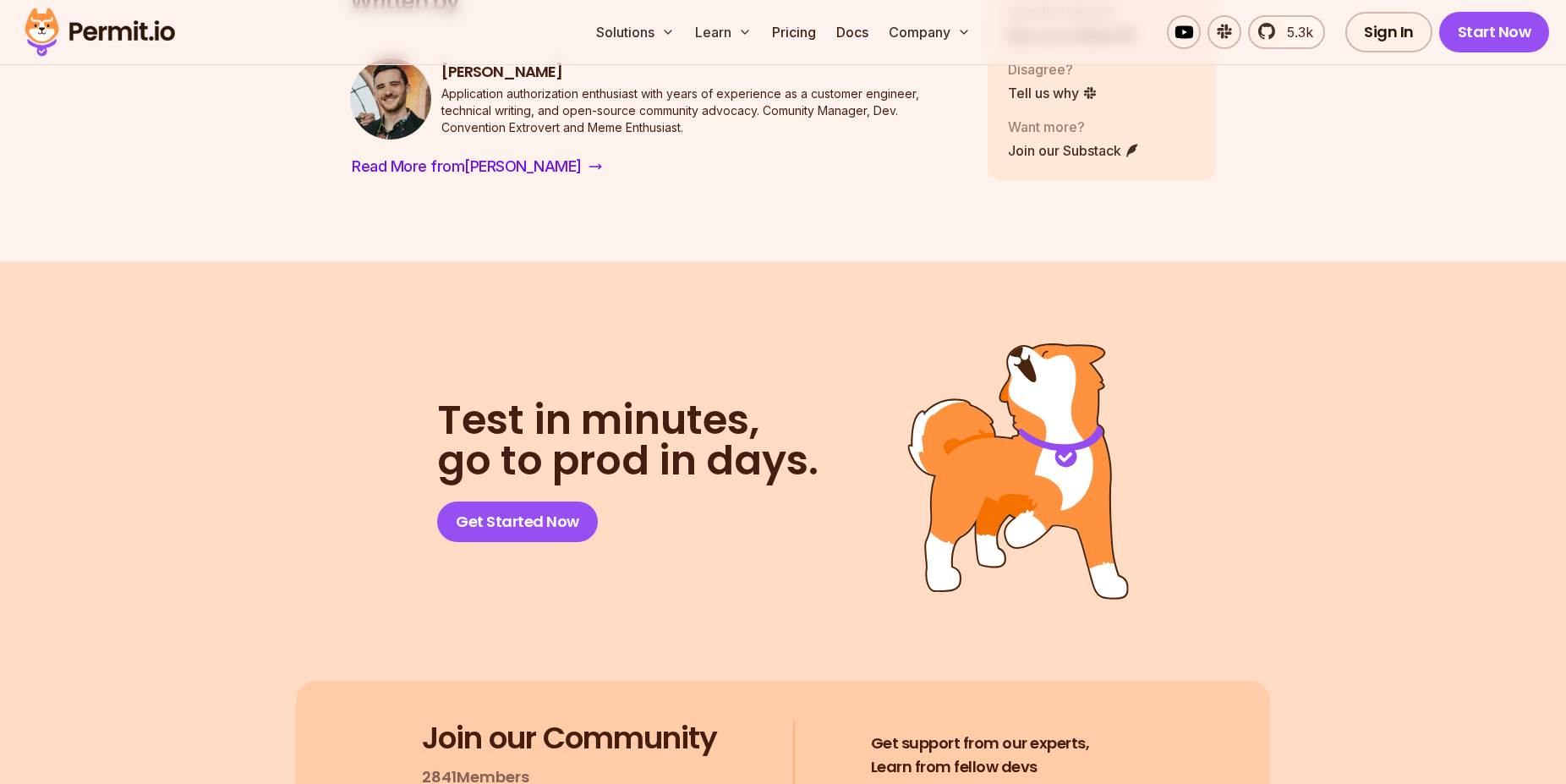
scroll to position [13710, 0]
